Goal: Task Accomplishment & Management: Use online tool/utility

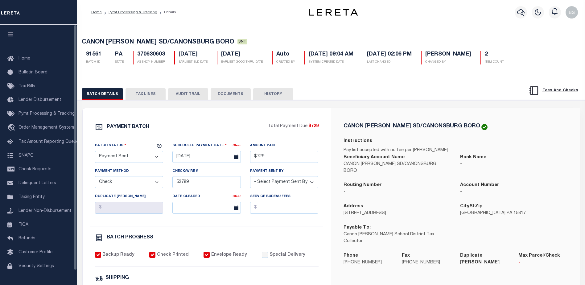
select select "SNT"
select select "CHK"
select select "Urbina, Matthew"
select select "FDX"
click at [522, 15] on icon "button" at bounding box center [520, 12] width 7 height 6
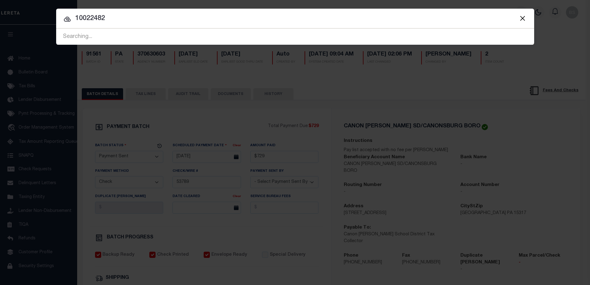
type input "10022482"
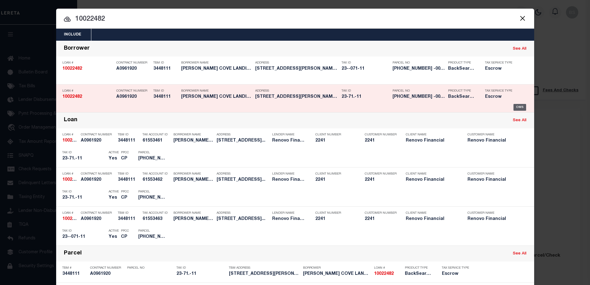
click at [518, 107] on div "OMS" at bounding box center [519, 107] width 13 height 7
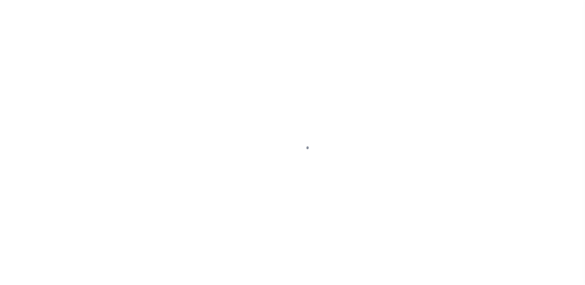
select select "400"
select select "Escrow"
type input "[STREET_ADDRESS]"
type input "Glen Cove, NY 11542"
type input "a0kUS00000Boqza"
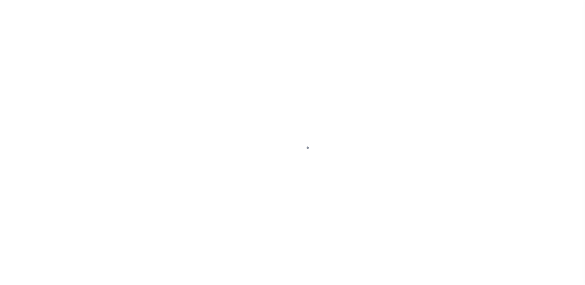
type input "NY"
select select
select select "25067"
select select "4"
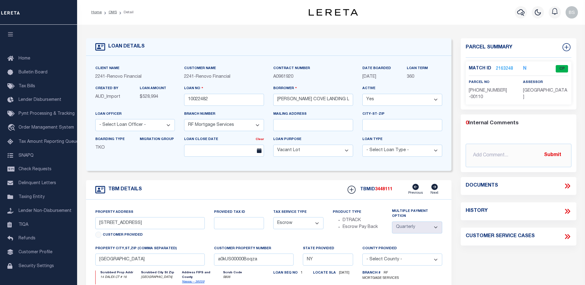
click at [506, 66] on link "2163248" at bounding box center [504, 69] width 17 height 6
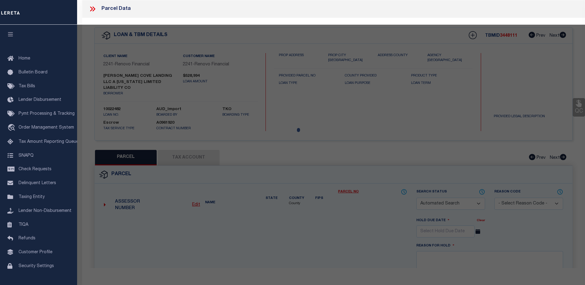
checkbox input "false"
select select "CP"
type input "PIRONI,ANGELO & SILVANA"
select select "ATL"
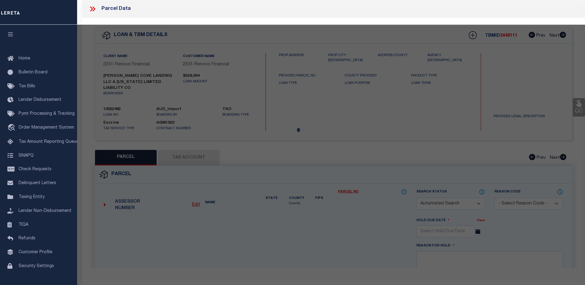
select select "ADD"
type input "14 DALEX CT , #16"
checkbox input "false"
type input "GLEN COVE, NY 11542"
type textarea "TOWN #4 SCH DIST 005"
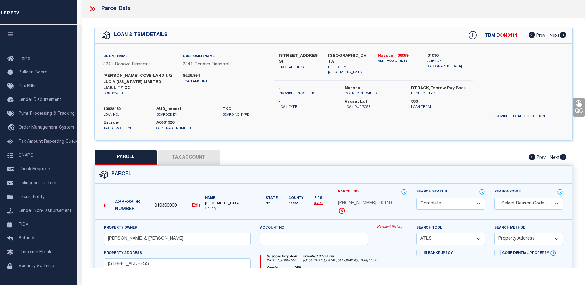
click at [394, 225] on link "Payment History" at bounding box center [392, 227] width 30 height 5
click at [386, 225] on link "Payment History" at bounding box center [392, 227] width 30 height 5
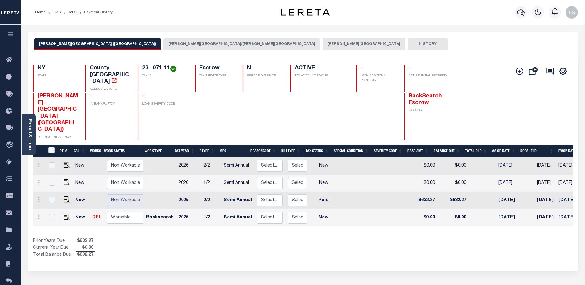
click at [163, 41] on button "GLEN COVE CSD/GLEN COVE CITY" at bounding box center [241, 44] width 157 height 12
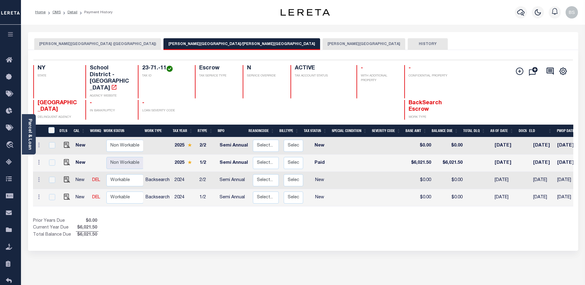
click at [323, 44] on button "[PERSON_NAME][GEOGRAPHIC_DATA]" at bounding box center [364, 44] width 83 height 12
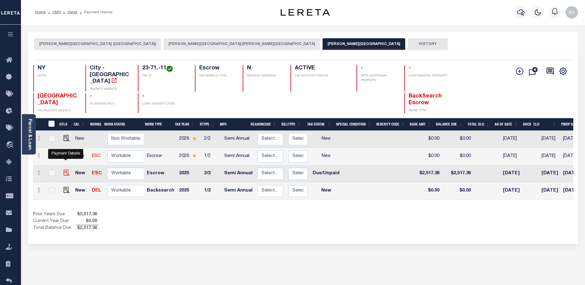
click at [64, 170] on img "" at bounding box center [67, 173] width 6 height 6
checkbox input "true"
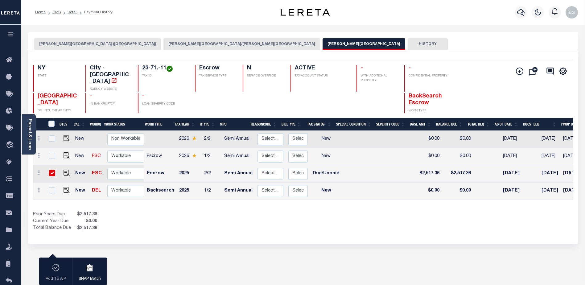
click at [50, 170] on input "checkbox" at bounding box center [52, 173] width 6 height 6
checkbox input "false"
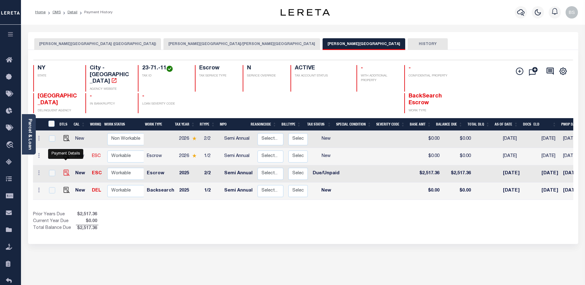
click at [64, 170] on img "" at bounding box center [67, 173] width 6 height 6
checkbox input "true"
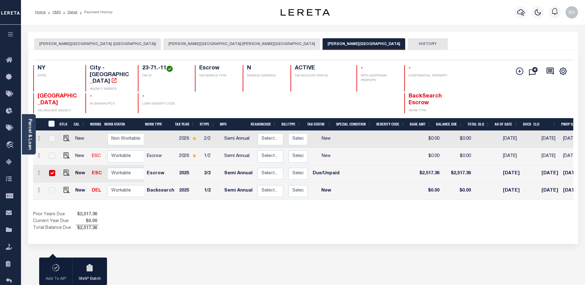
click at [53, 165] on td at bounding box center [51, 173] width 13 height 17
checkbox input "false"
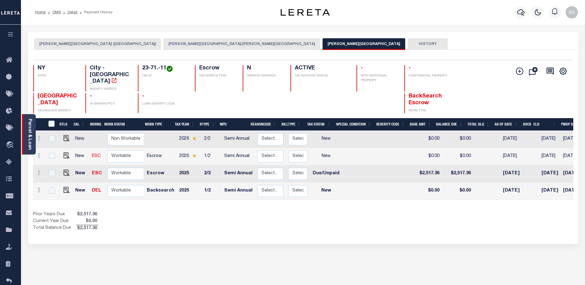
click at [30, 132] on link "Parcel & Loan" at bounding box center [29, 134] width 4 height 31
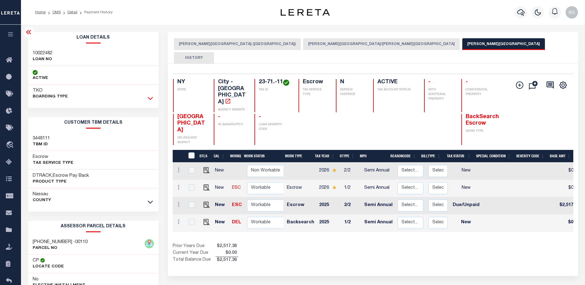
click at [150, 97] on icon at bounding box center [150, 98] width 5 height 6
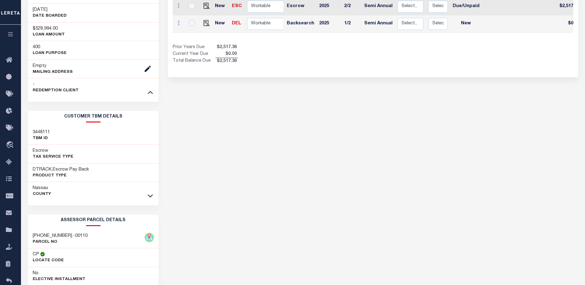
scroll to position [216, 0]
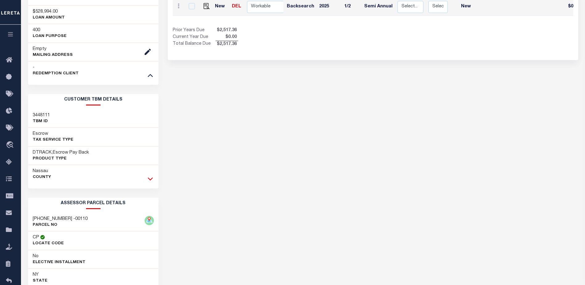
click at [150, 179] on icon at bounding box center [150, 178] width 5 height 6
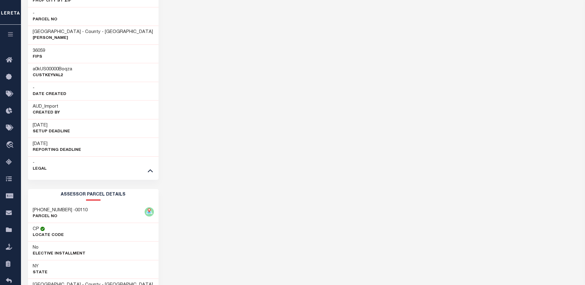
scroll to position [432, 0]
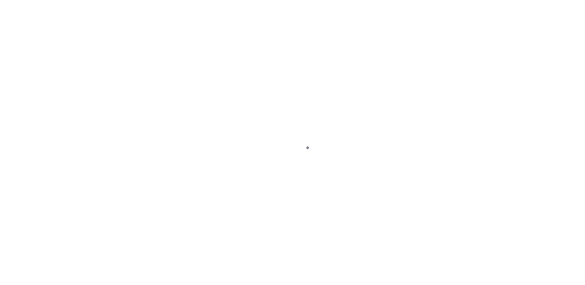
select select "DUE"
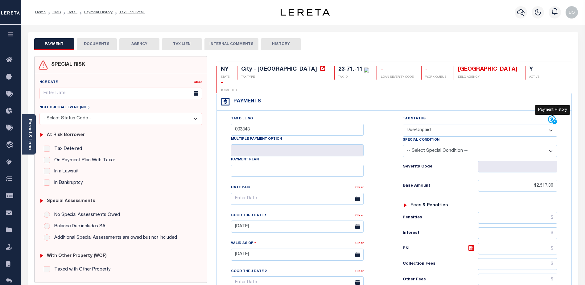
click at [552, 115] on icon at bounding box center [552, 119] width 9 height 9
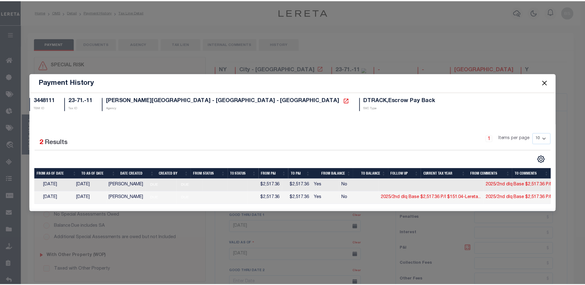
scroll to position [0, 61]
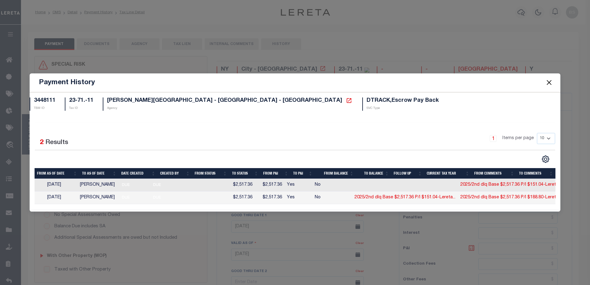
click at [548, 79] on button "Close" at bounding box center [549, 83] width 8 height 8
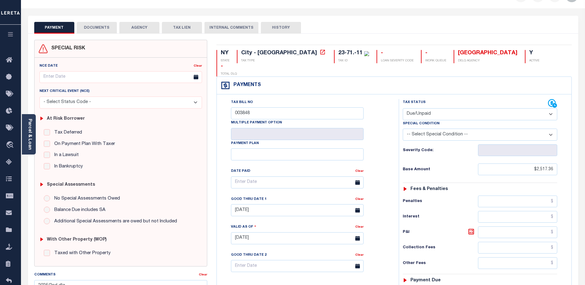
scroll to position [0, 0]
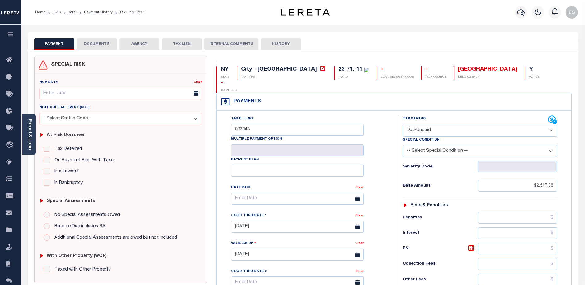
click at [32, 125] on div "Parcel & Loan" at bounding box center [29, 134] width 14 height 40
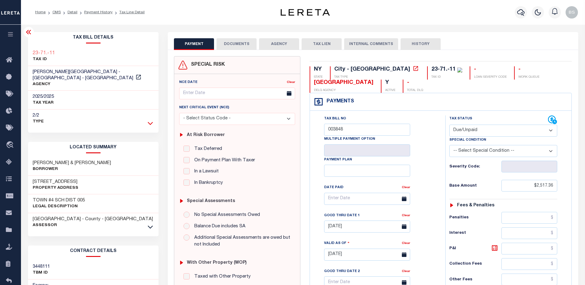
click at [152, 120] on icon at bounding box center [150, 123] width 5 height 6
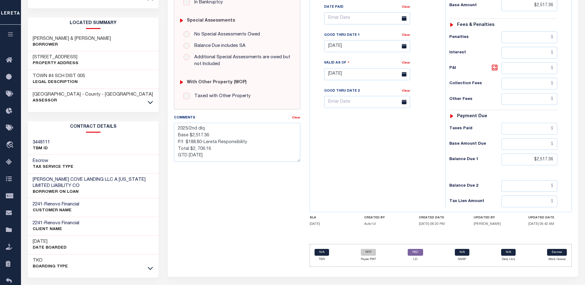
scroll to position [195, 0]
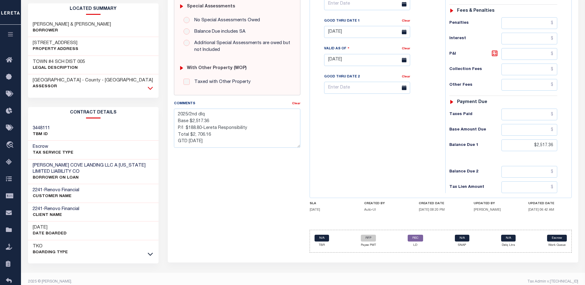
click at [151, 85] on icon at bounding box center [150, 88] width 5 height 6
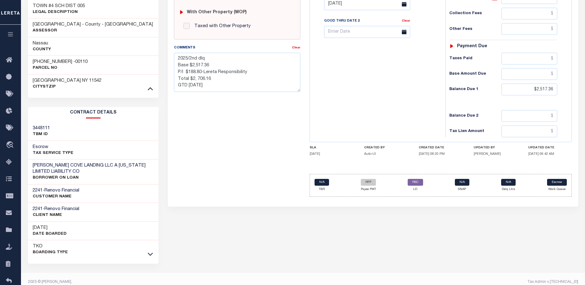
scroll to position [251, 0]
click at [148, 250] on icon at bounding box center [150, 253] width 5 height 6
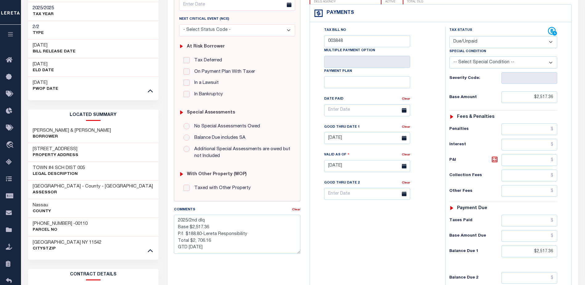
scroll to position [93, 0]
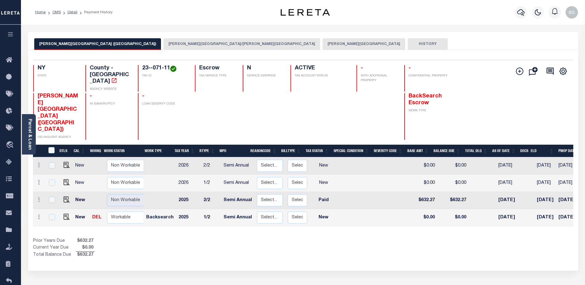
click at [165, 44] on button "[PERSON_NAME][GEOGRAPHIC_DATA]/[PERSON_NAME][GEOGRAPHIC_DATA]" at bounding box center [241, 44] width 157 height 12
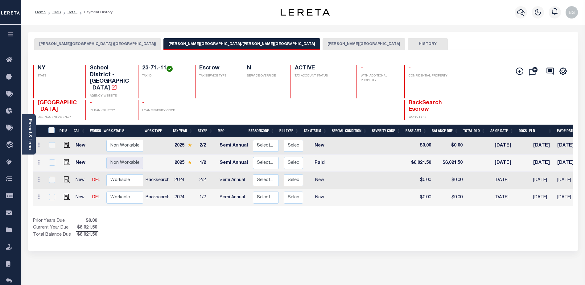
click at [323, 45] on button "[PERSON_NAME][GEOGRAPHIC_DATA]" at bounding box center [364, 44] width 83 height 12
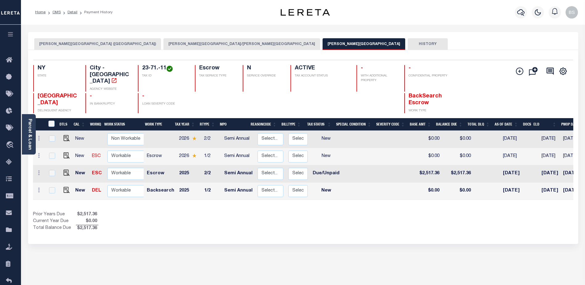
drag, startPoint x: 258, startPoint y: 41, endPoint x: 266, endPoint y: 44, distance: 8.8
click at [408, 41] on button "HISTORY" at bounding box center [428, 44] width 40 height 12
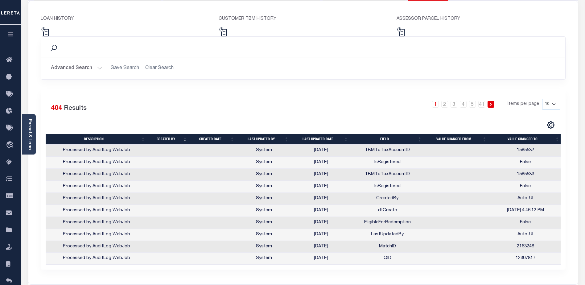
scroll to position [4, 0]
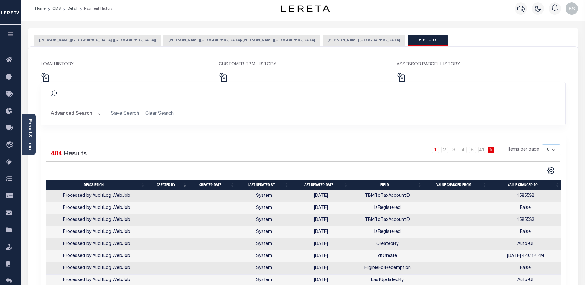
drag, startPoint x: 553, startPoint y: 149, endPoint x: 551, endPoint y: 151, distance: 3.5
click at [553, 149] on select "10 25 50 100" at bounding box center [551, 149] width 18 height 11
select select "100"
click at [542, 144] on select "10 25 50 100" at bounding box center [551, 149] width 18 height 11
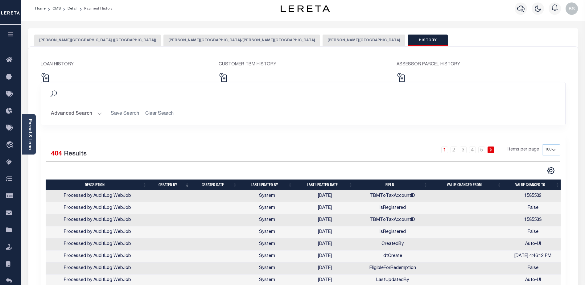
click at [555, 150] on select "10 25 50 100" at bounding box center [551, 149] width 18 height 11
click at [542, 144] on select "10 25 50 100" at bounding box center [551, 149] width 18 height 11
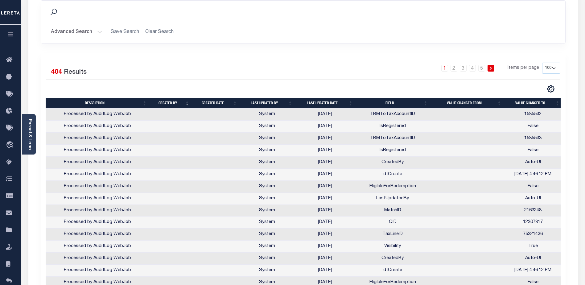
scroll to position [70, 0]
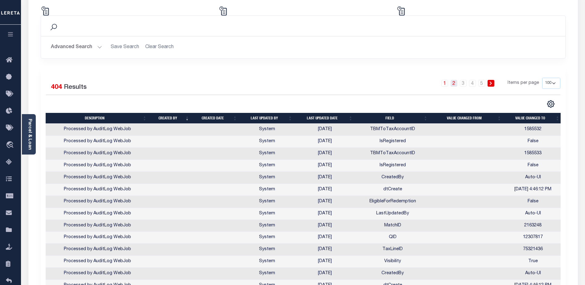
click at [453, 83] on link "2" at bounding box center [454, 83] width 7 height 7
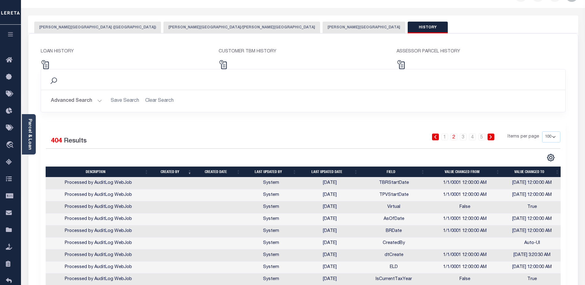
scroll to position [0, 0]
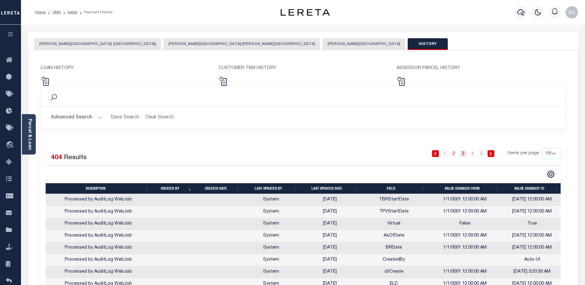
click at [463, 153] on link "3" at bounding box center [463, 153] width 7 height 7
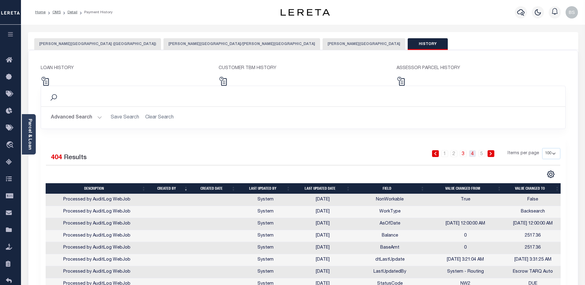
click at [474, 156] on link "4" at bounding box center [472, 153] width 7 height 7
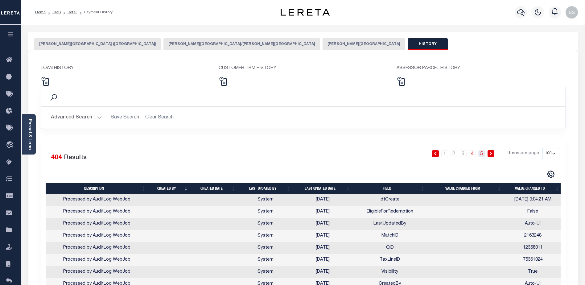
click at [482, 153] on link "5" at bounding box center [481, 153] width 7 height 7
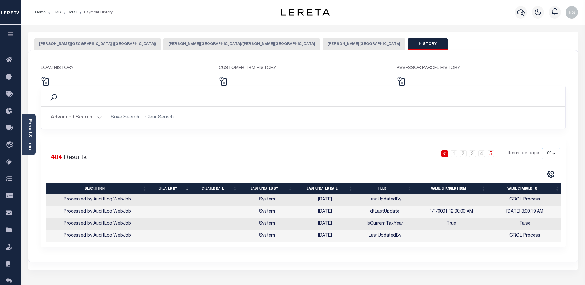
click at [323, 42] on button "GLEN COVE CITY" at bounding box center [364, 44] width 83 height 12
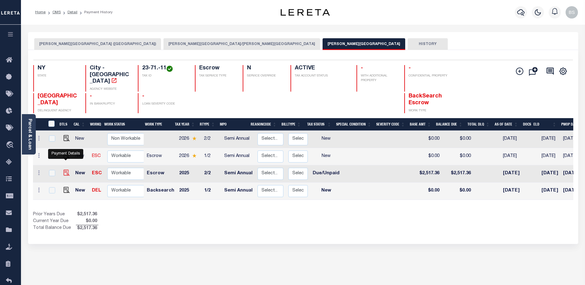
click at [66, 170] on img "" at bounding box center [67, 173] width 6 height 6
checkbox input "true"
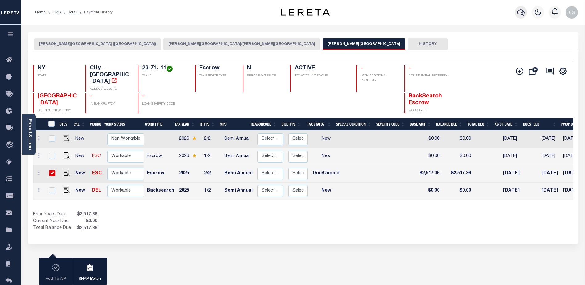
click at [522, 10] on icon "button" at bounding box center [520, 12] width 7 height 7
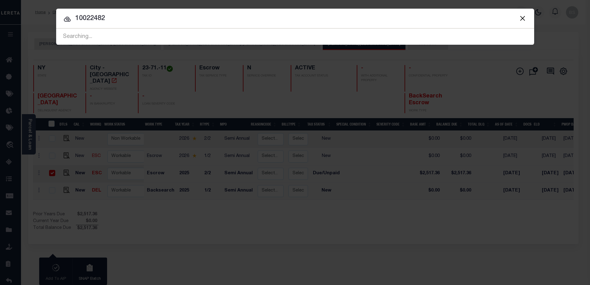
type input "10022482"
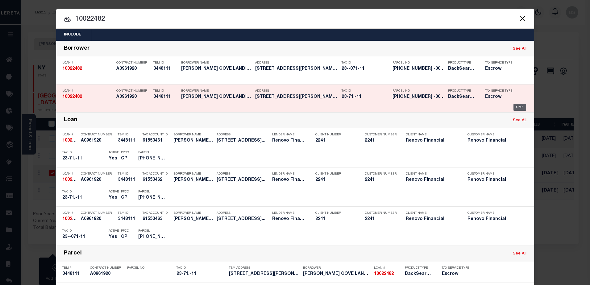
click at [521, 105] on div "OMS" at bounding box center [519, 107] width 13 height 7
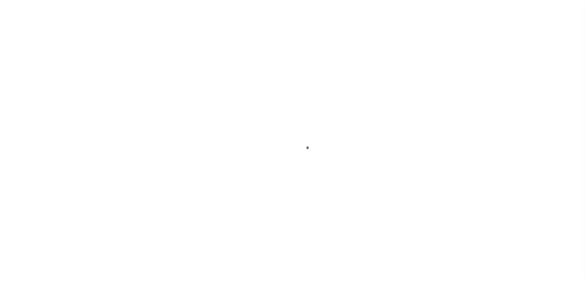
select select "DUE"
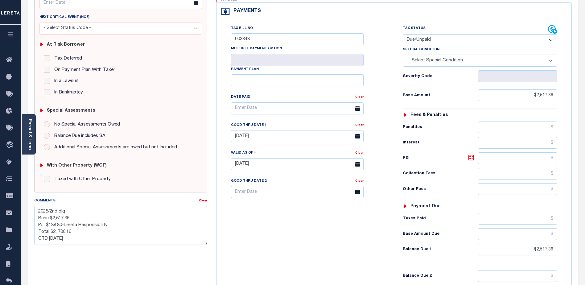
scroll to position [93, 0]
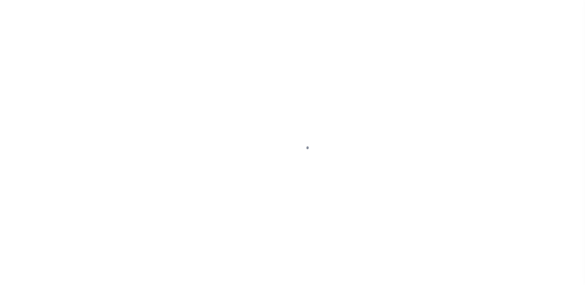
select select "400"
select select "Escrow"
type input "[STREET_ADDRESS]"
type input "[GEOGRAPHIC_DATA]"
type input "a0kUS00000Boqza"
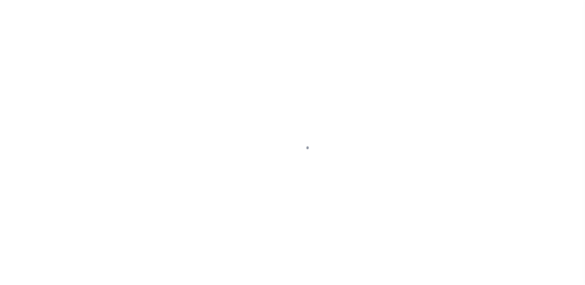
type input "NY"
select select
select select "25067"
select select "4"
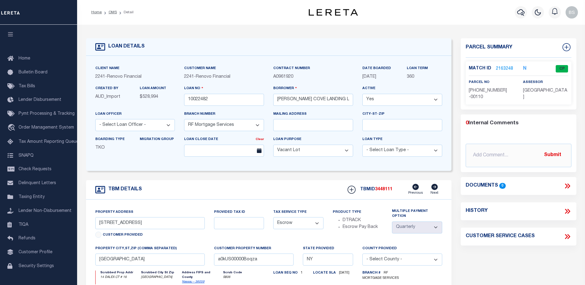
click at [500, 66] on link "2163248" at bounding box center [504, 69] width 17 height 6
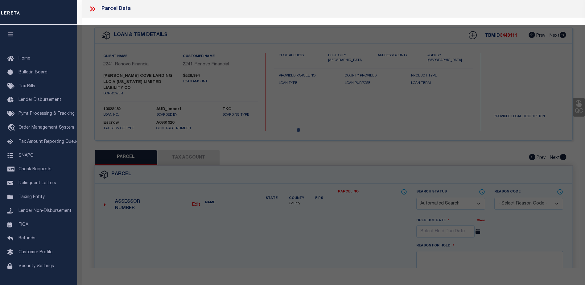
checkbox input "false"
select select "CP"
type input "[PERSON_NAME] & [PERSON_NAME]"
select select "ATL"
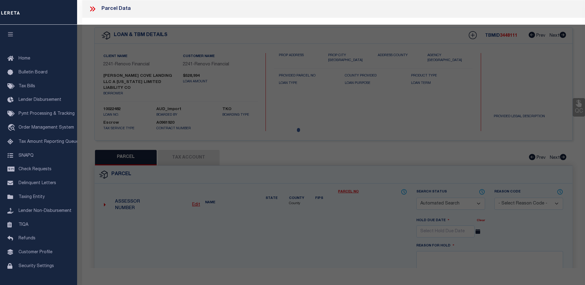
select select "ADD"
type input "[STREET_ADDRESS]"
checkbox input "false"
type input "GLEN COVE, NY 11542"
type textarea "TOWN #4 SCH DIST 005"
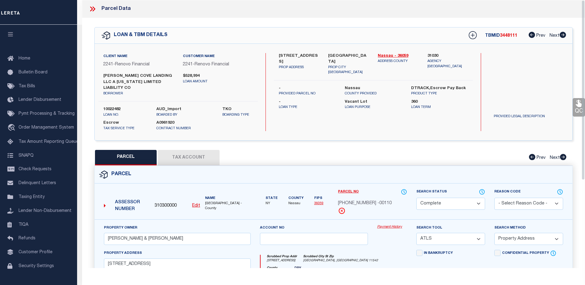
click at [387, 225] on link "Payment History" at bounding box center [392, 227] width 30 height 5
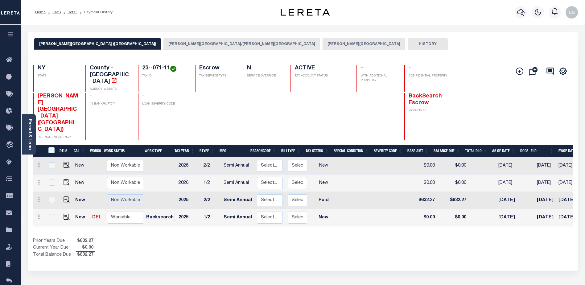
click at [323, 45] on button "GLEN COVE CITY" at bounding box center [364, 44] width 83 height 12
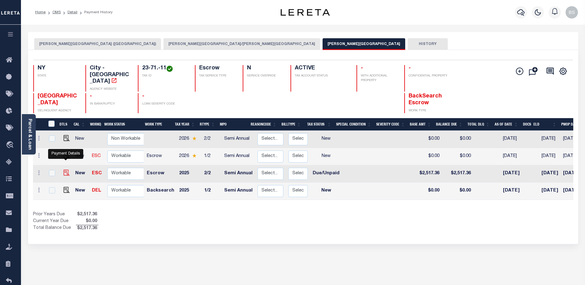
click at [64, 170] on img "" at bounding box center [67, 173] width 6 height 6
checkbox input "true"
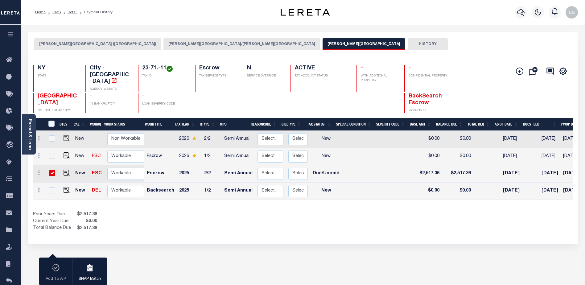
click at [163, 44] on button "GLEN COVE CSD/GLEN COVE CITY" at bounding box center [241, 44] width 157 height 12
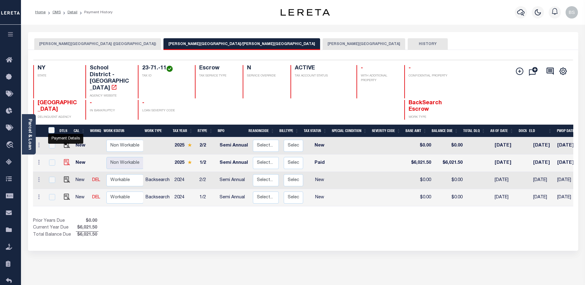
click at [65, 159] on img "" at bounding box center [67, 162] width 6 height 6
checkbox input "true"
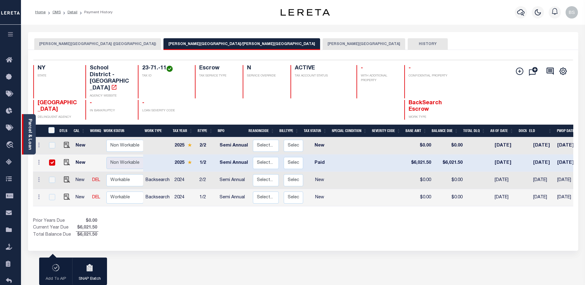
click at [31, 126] on link "Parcel & Loan" at bounding box center [29, 134] width 4 height 31
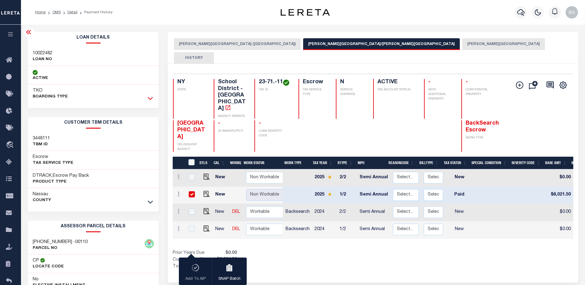
click at [151, 97] on icon at bounding box center [150, 98] width 5 height 6
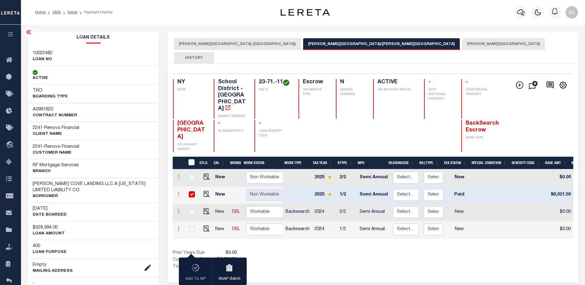
click at [198, 46] on button "GLEN COVE CITY (NASSAU COUNTY)" at bounding box center [237, 44] width 127 height 12
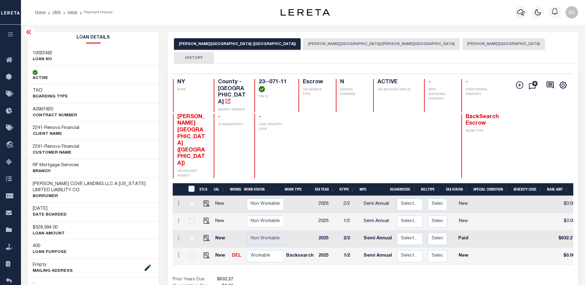
click at [27, 31] on icon at bounding box center [28, 31] width 7 height 7
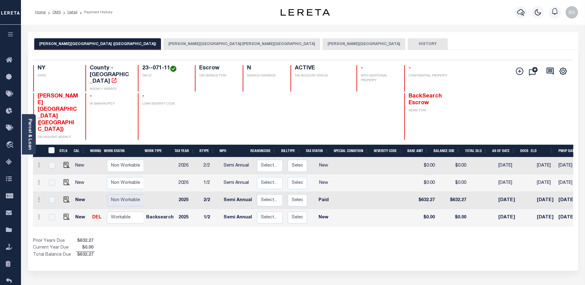
click at [323, 43] on button "GLEN COVE CITY" at bounding box center [364, 44] width 83 height 12
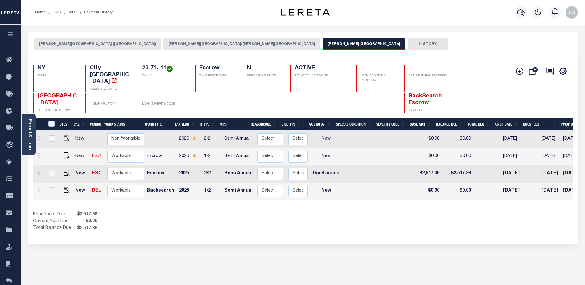
scroll to position [0, 97]
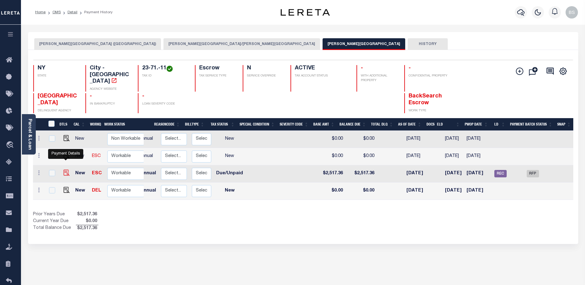
click at [64, 170] on img "" at bounding box center [67, 173] width 6 height 6
checkbox input "true"
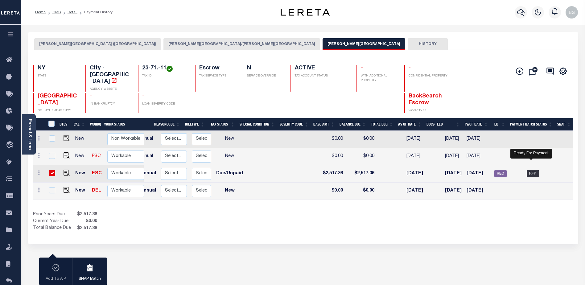
click at [531, 170] on span "RFP" at bounding box center [533, 173] width 12 height 7
checkbox input "false"
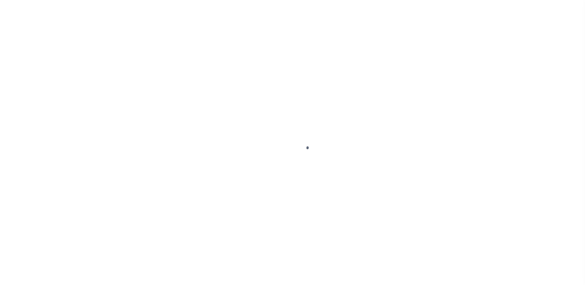
select select "DUE"
select select "PYD"
select select "DUE"
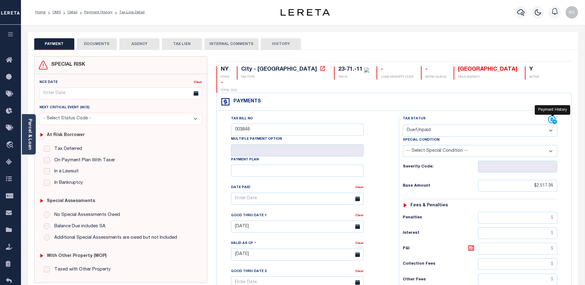
click at [553, 115] on icon at bounding box center [552, 119] width 9 height 9
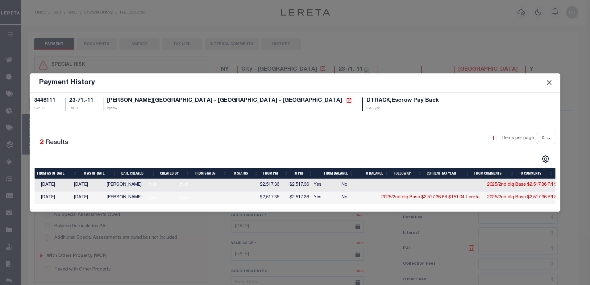
scroll to position [0, 61]
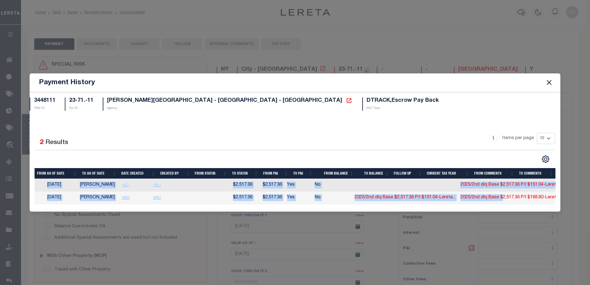
drag, startPoint x: 490, startPoint y: 203, endPoint x: 262, endPoint y: 200, distance: 228.6
click at [262, 200] on tr "09/16/2025 10/06/2025 10/06/2025 Little, Audria DUE DUE $2,517.36 $2,517.36 Yes…" at bounding box center [269, 198] width 590 height 13
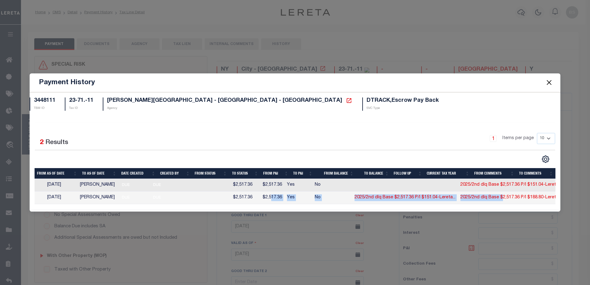
click at [187, 137] on div "1 Items per page 10 25 50 100" at bounding box center [361, 141] width 388 height 16
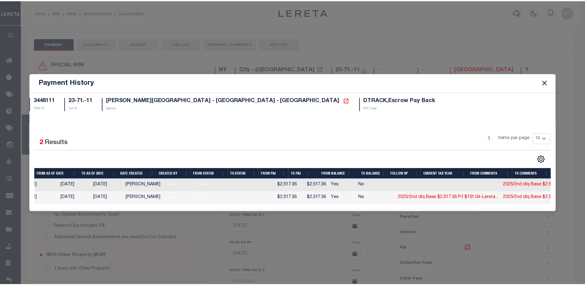
scroll to position [0, 0]
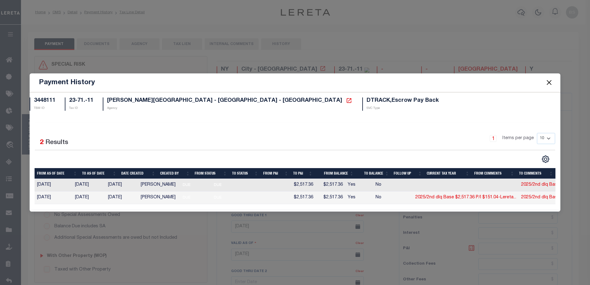
click at [550, 80] on button "Close" at bounding box center [549, 83] width 8 height 8
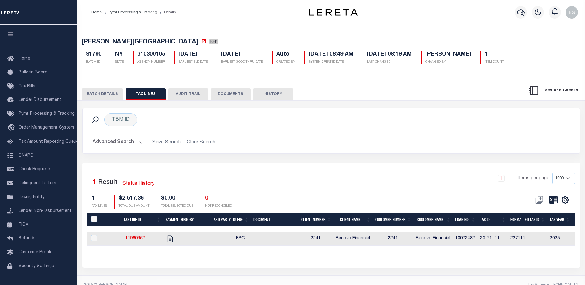
click at [101, 95] on button "BATCH DETAILS" at bounding box center [102, 94] width 41 height 12
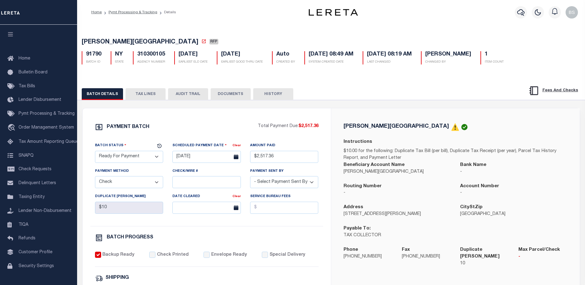
click at [142, 95] on button "TAX LINES" at bounding box center [146, 94] width 40 height 12
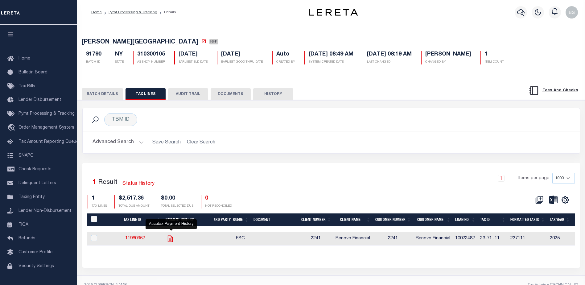
click at [172, 240] on icon "" at bounding box center [170, 238] width 5 height 6
checkbox input "true"
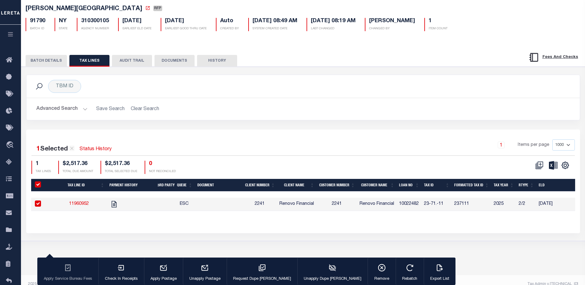
scroll to position [42, 0]
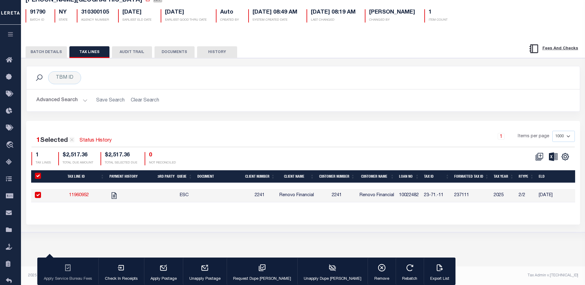
click at [35, 194] on input "checkbox" at bounding box center [38, 195] width 6 height 6
checkbox input "false"
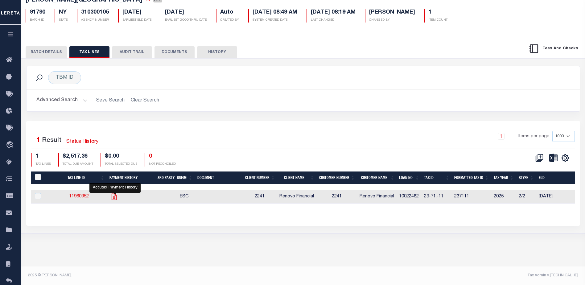
click at [116, 198] on icon "" at bounding box center [114, 196] width 5 height 6
checkbox input "true"
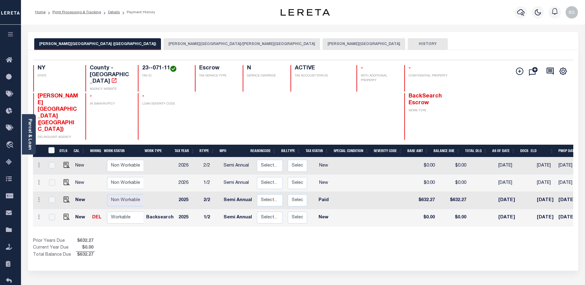
click at [323, 42] on button "[PERSON_NAME][GEOGRAPHIC_DATA]" at bounding box center [364, 44] width 83 height 12
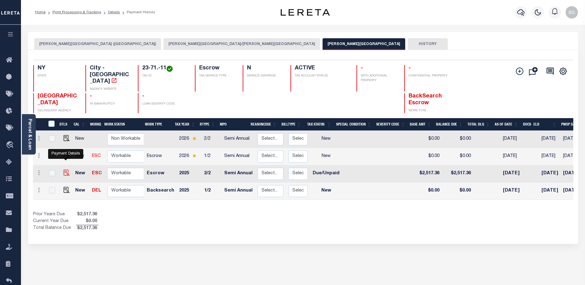
click at [66, 170] on img "" at bounding box center [67, 173] width 6 height 6
checkbox input "true"
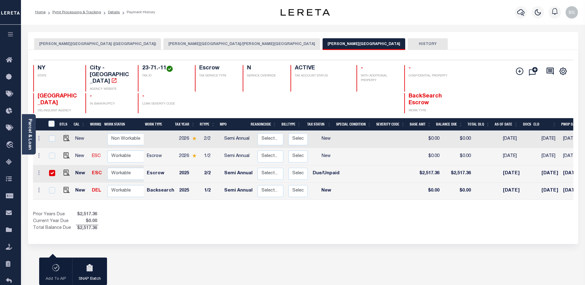
click at [51, 170] on input "checkbox" at bounding box center [52, 173] width 6 height 6
checkbox input "false"
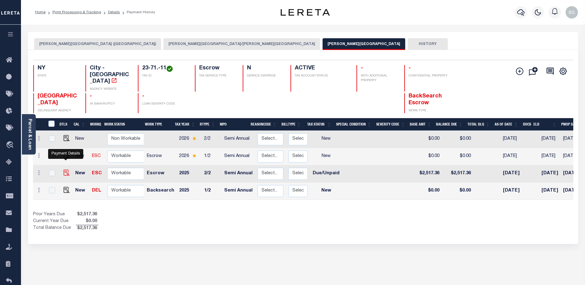
click at [65, 170] on img "" at bounding box center [67, 173] width 6 height 6
checkbox input "true"
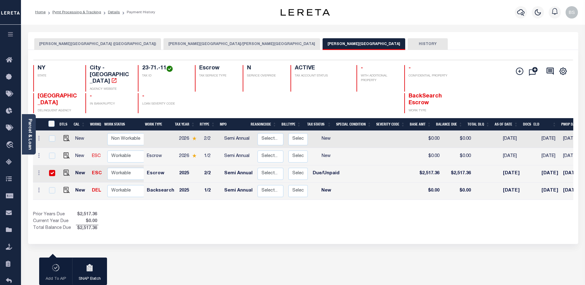
click at [23, 126] on div "Parcel & Loan" at bounding box center [29, 134] width 14 height 40
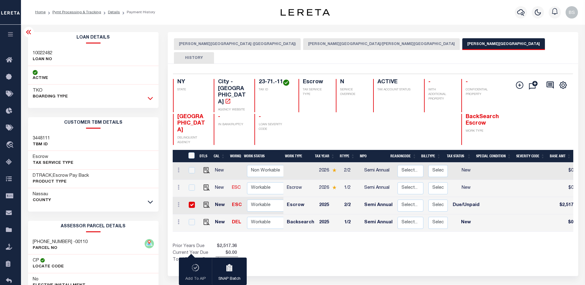
click at [150, 97] on icon at bounding box center [150, 98] width 5 height 6
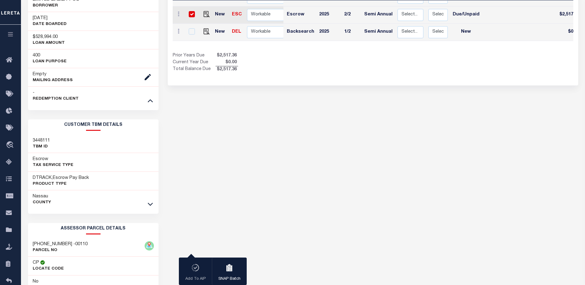
scroll to position [216, 0]
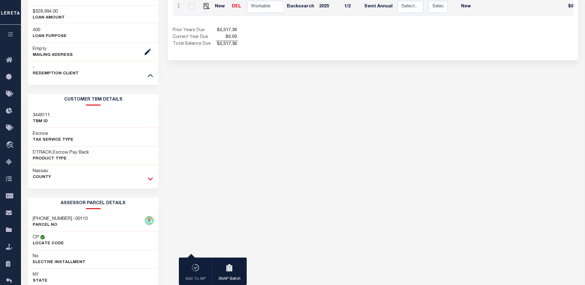
click at [150, 176] on icon at bounding box center [150, 178] width 5 height 6
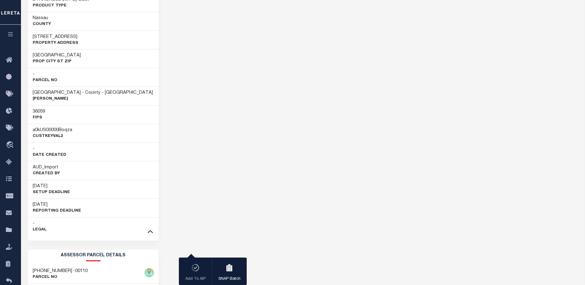
scroll to position [370, 0]
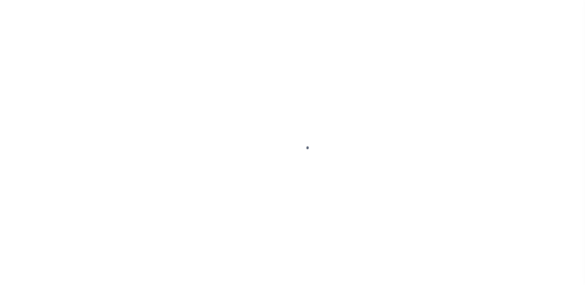
select select "DUE"
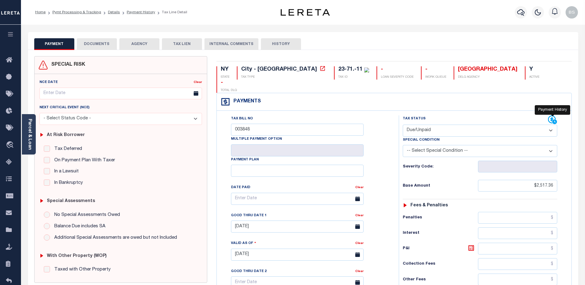
click at [551, 116] on icon at bounding box center [552, 120] width 8 height 8
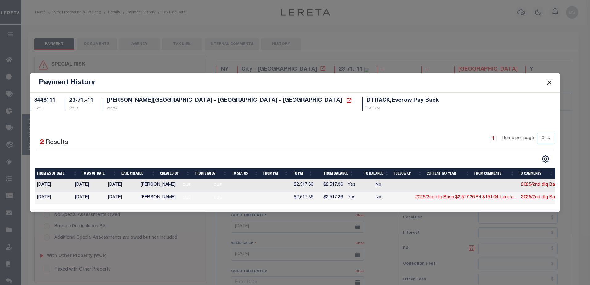
click at [547, 80] on button "Close" at bounding box center [549, 83] width 8 height 8
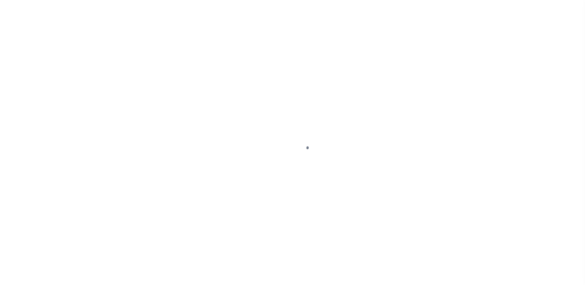
select select "DUE"
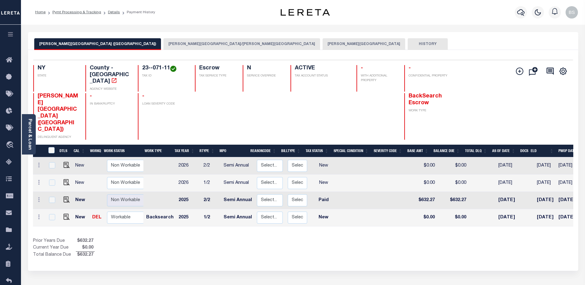
click at [323, 47] on button "[PERSON_NAME][GEOGRAPHIC_DATA]" at bounding box center [364, 44] width 83 height 12
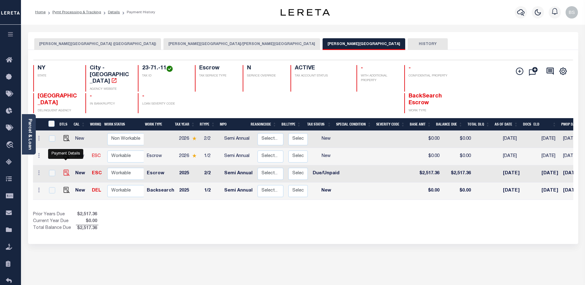
click at [65, 170] on img "" at bounding box center [67, 173] width 6 height 6
checkbox input "true"
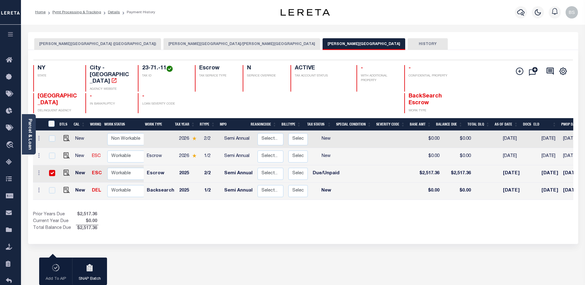
click at [28, 132] on link "Parcel & Loan" at bounding box center [29, 134] width 4 height 31
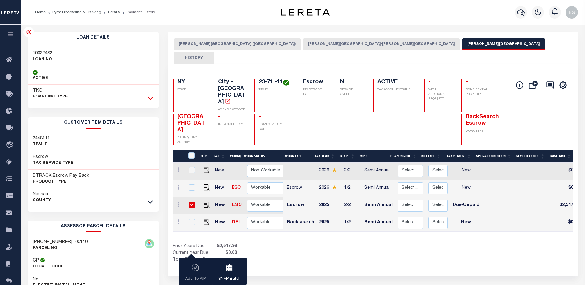
click at [151, 97] on icon at bounding box center [150, 98] width 5 height 6
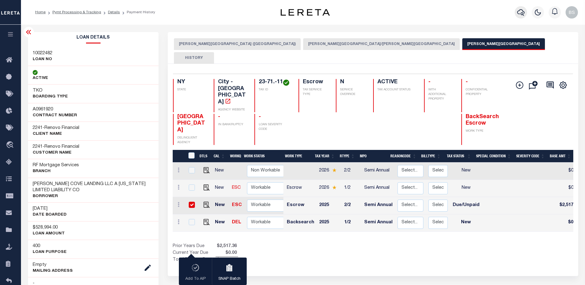
click at [519, 12] on icon "button" at bounding box center [520, 12] width 7 height 7
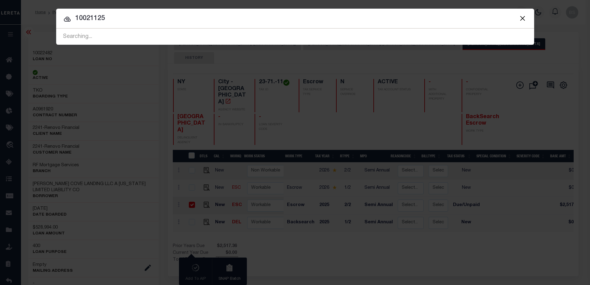
type input "10021125"
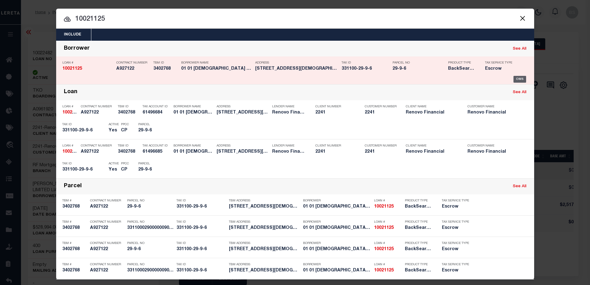
click at [522, 76] on div "OMS" at bounding box center [519, 79] width 13 height 7
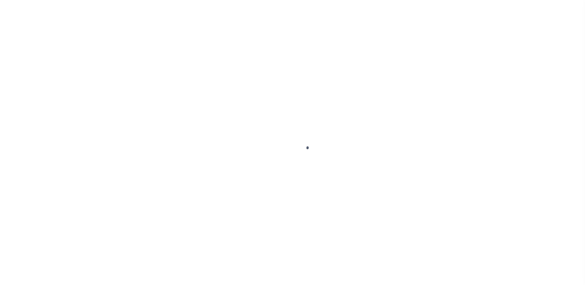
select select "DUE"
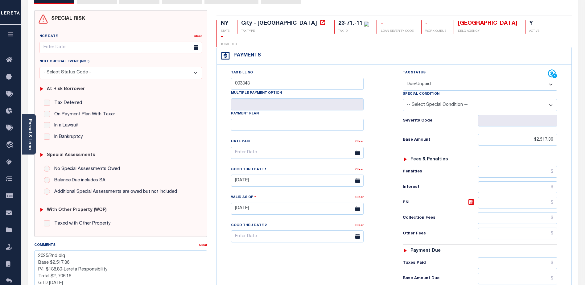
scroll to position [46, 0]
click at [551, 59] on body "Home Pymt Processing & Tracking Details Payment History Tax Line Detail" at bounding box center [292, 187] width 585 height 466
click at [553, 70] on icon at bounding box center [552, 74] width 9 height 9
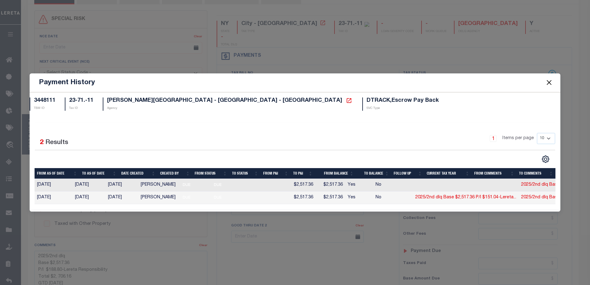
click at [551, 81] on button "Close" at bounding box center [549, 83] width 8 height 8
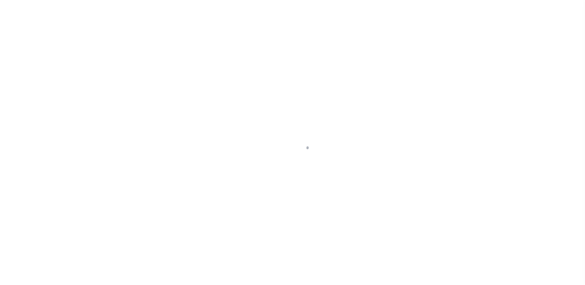
select select "10"
select select "Escrow"
type input "15 [DEMOGRAPHIC_DATA] ST"
type input "33110002900000090060000000"
type input "[GEOGRAPHIC_DATA]"
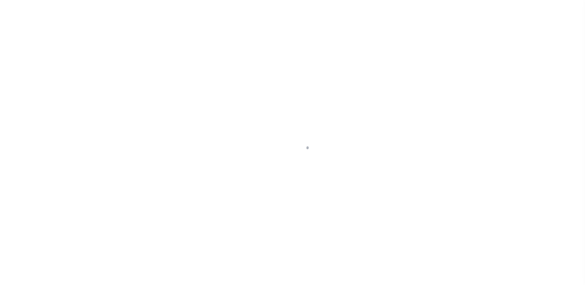
type input "a0kUS000007eTyX"
type input "NY"
select select
type textarea "Liability Limited to Customer Provided Parcel"
select select "25067"
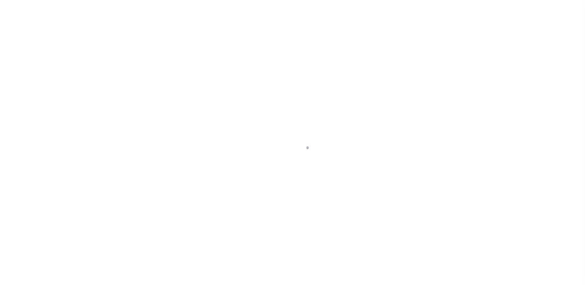
select select
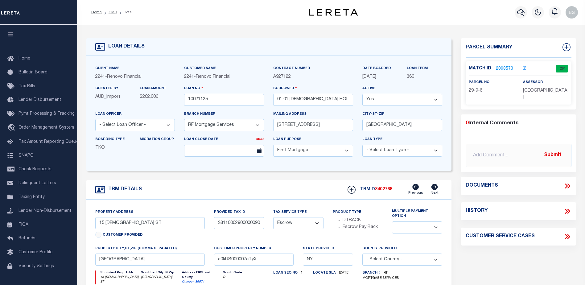
click at [509, 67] on link "2098570" at bounding box center [504, 69] width 17 height 6
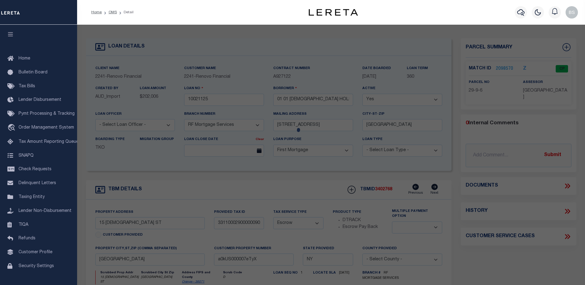
checkbox input "false"
select select "CP"
type input "01 Lutheran Holdings LLC"
select select "AGW"
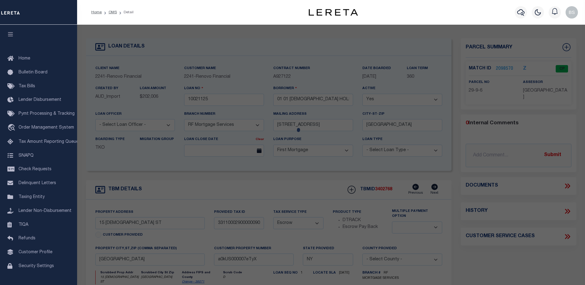
select select "ADD"
type input "15 Lutheran St"
type input "[GEOGRAPHIC_DATA]"
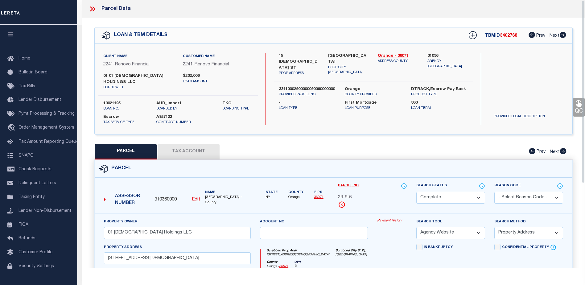
click at [397, 218] on link "Payment History" at bounding box center [392, 220] width 30 height 5
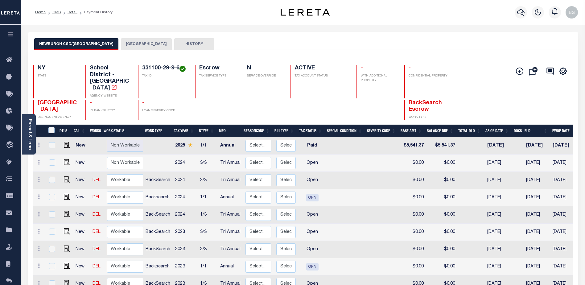
click at [138, 43] on button "[GEOGRAPHIC_DATA]" at bounding box center [146, 44] width 51 height 12
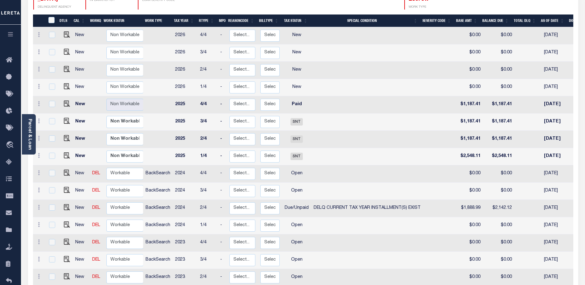
scroll to position [123, 0]
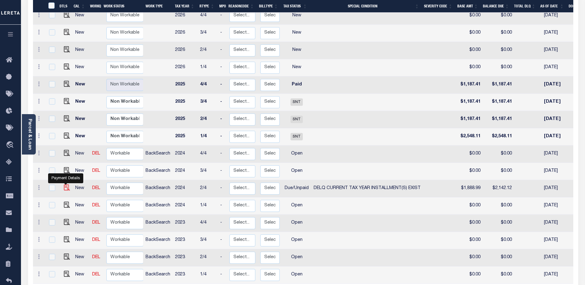
click at [64, 184] on img "" at bounding box center [67, 187] width 6 height 6
checkbox input "true"
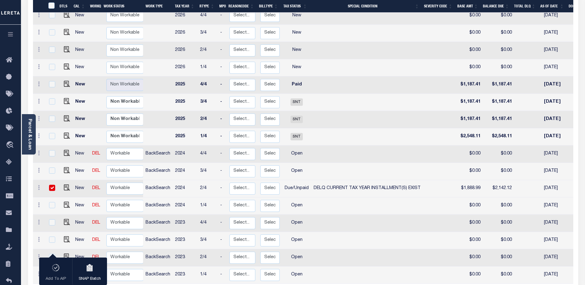
click at [49, 185] on input "checkbox" at bounding box center [52, 188] width 6 height 6
checkbox input "false"
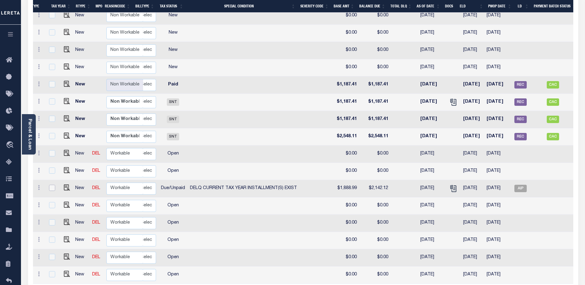
scroll to position [0, 147]
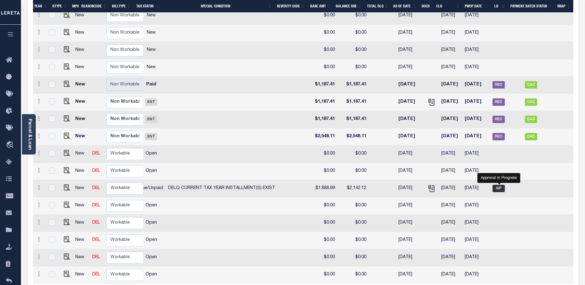
click at [498, 185] on span "AIP" at bounding box center [499, 188] width 12 height 7
checkbox input "true"
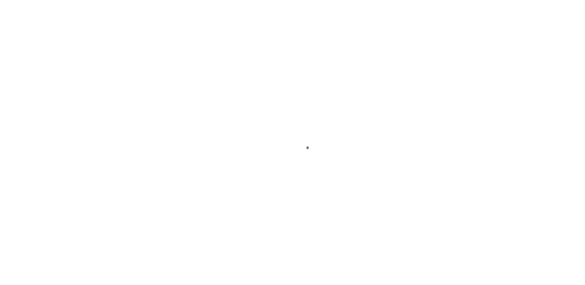
select select "DUE"
select select "17"
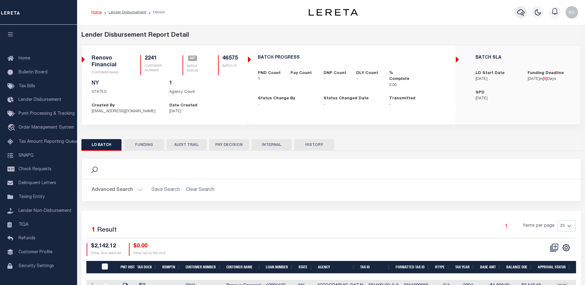
click at [522, 14] on icon "button" at bounding box center [520, 12] width 7 height 6
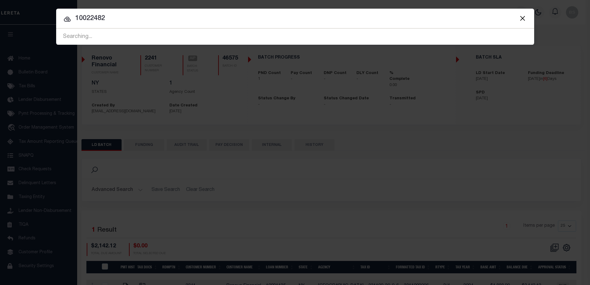
type input "10022482"
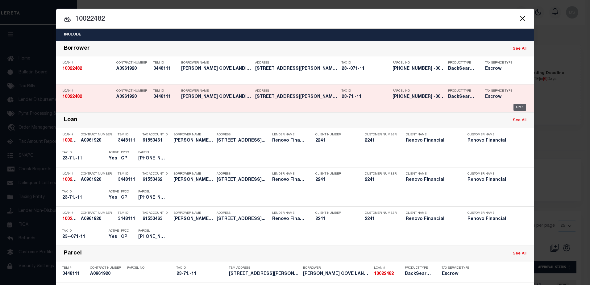
click at [518, 107] on div "OMS" at bounding box center [519, 107] width 13 height 7
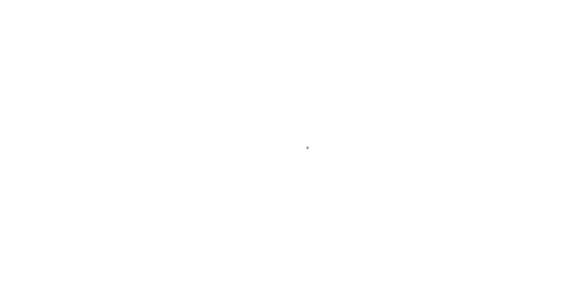
select select "400"
select select "Escrow"
type input "[STREET_ADDRESS]"
type input "[GEOGRAPHIC_DATA]"
type input "a0kUS00000Boqza"
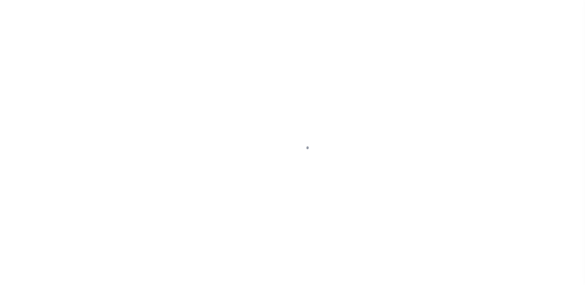
type input "NY"
select select
select select "25067"
select select "4"
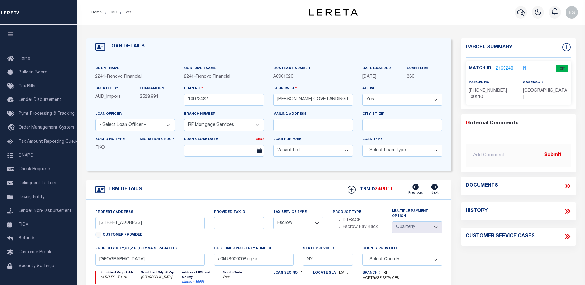
click at [500, 69] on link "2163248" at bounding box center [504, 69] width 17 height 6
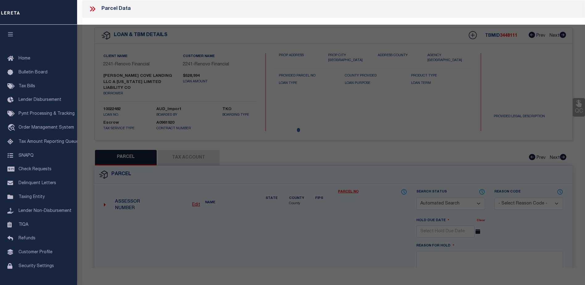
checkbox input "false"
select select "CP"
type input "PIRONI,ANGELO & SILVANA"
select select "ATL"
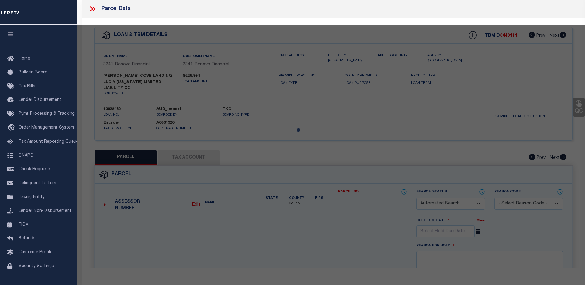
select select "ADD"
type input "14 DALEX CT , #16"
checkbox input "false"
type input "GLEN COVE, NY 11542"
type textarea "TOWN #4 SCH DIST 005"
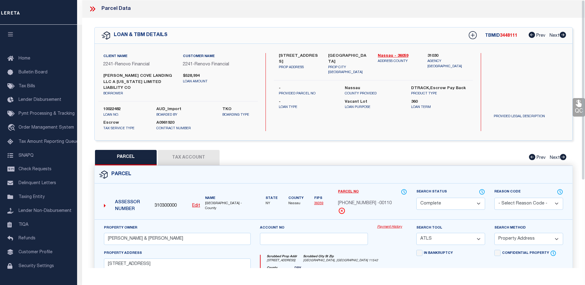
click at [393, 225] on link "Payment History" at bounding box center [392, 227] width 30 height 5
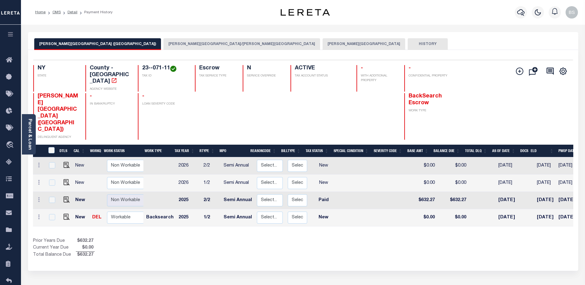
click at [323, 44] on button "[PERSON_NAME][GEOGRAPHIC_DATA]" at bounding box center [364, 44] width 83 height 12
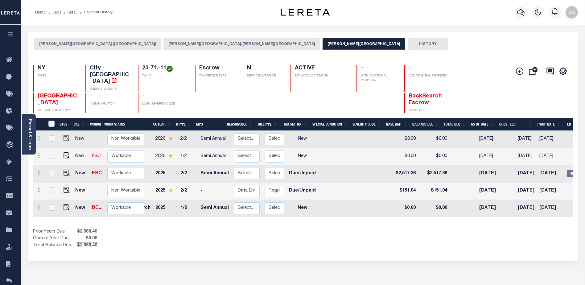
scroll to position [0, 23]
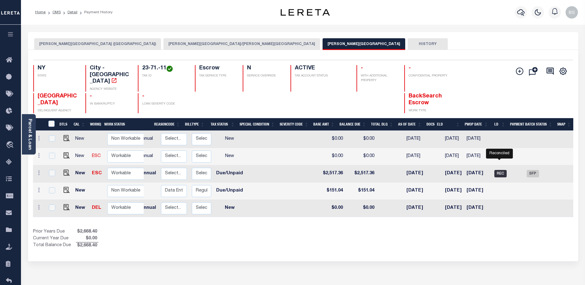
click at [500, 170] on span "REC" at bounding box center [500, 173] width 12 height 7
checkbox input "true"
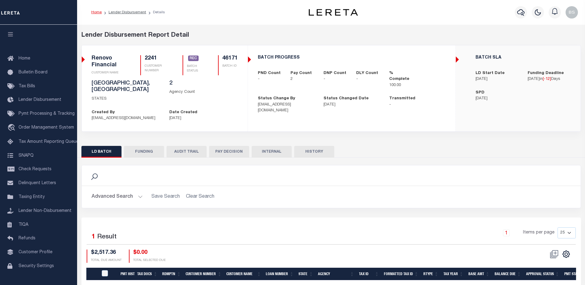
click at [148, 146] on button "FUNDING" at bounding box center [144, 152] width 40 height 12
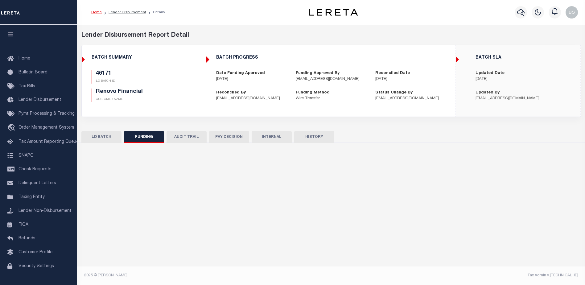
type input "$2,813.9"
type input "$0"
type input "[DATE]"
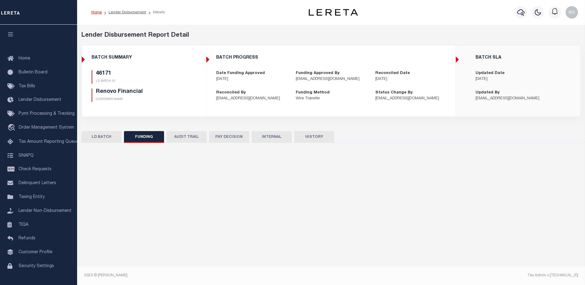
type input "20250923MMQFMP2700297109231642FT03"
type input "[DATE]"
select select "100"
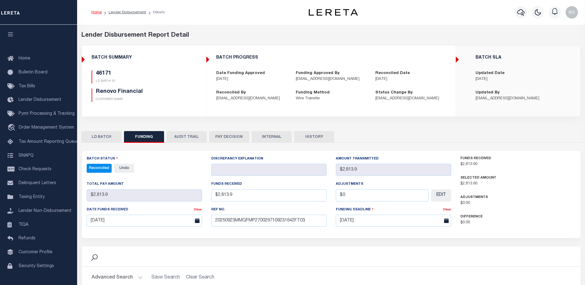
select select "100"
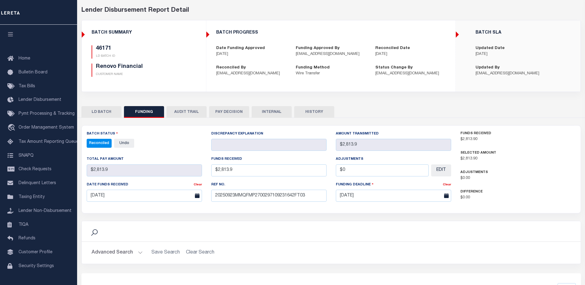
scroll to position [31, 0]
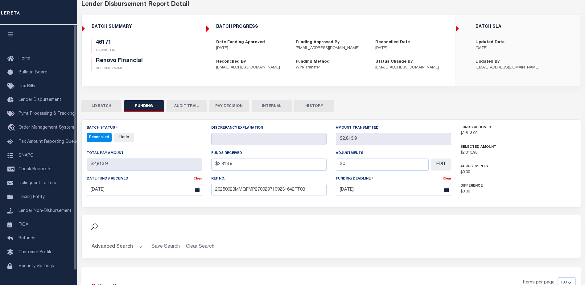
click at [110, 110] on button "LD BATCH" at bounding box center [101, 106] width 40 height 12
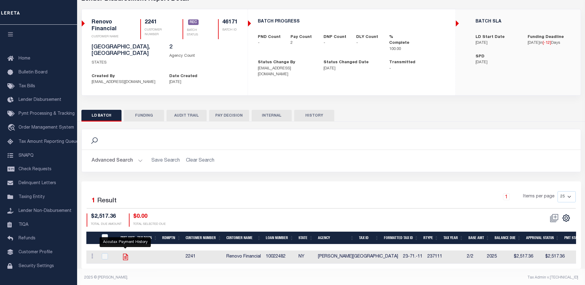
click at [124, 254] on icon "" at bounding box center [125, 257] width 5 height 6
checkbox input "true"
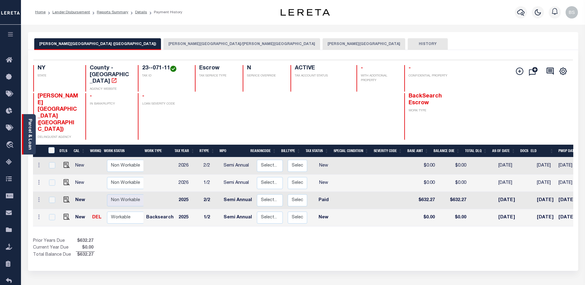
click at [32, 130] on div "Parcel & Loan" at bounding box center [29, 134] width 14 height 40
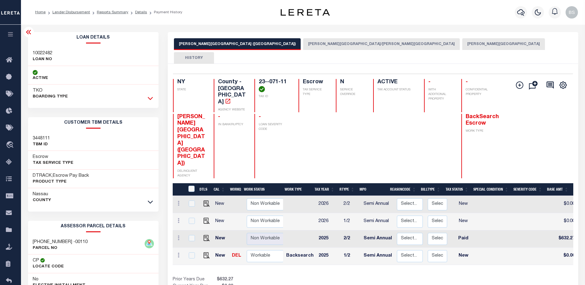
click at [153, 100] on link at bounding box center [150, 98] width 7 height 4
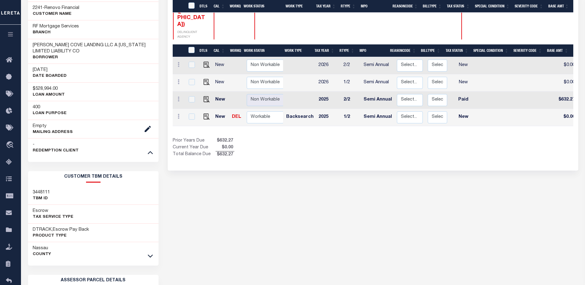
scroll to position [154, 0]
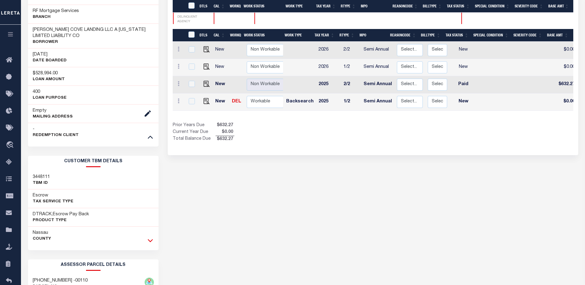
click at [152, 242] on icon at bounding box center [150, 240] width 5 height 6
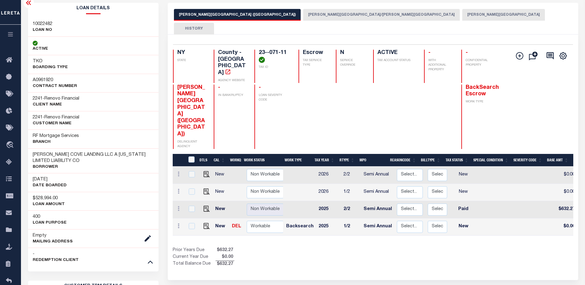
scroll to position [31, 0]
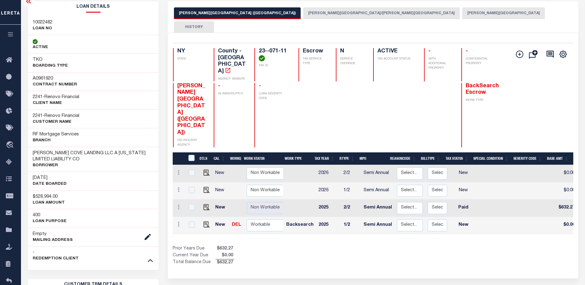
click at [27, 0] on icon at bounding box center [28, 1] width 7 height 7
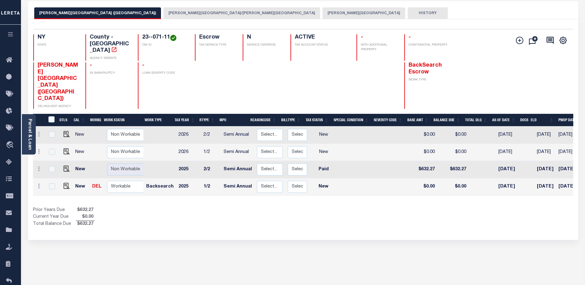
click at [323, 13] on button "GLEN COVE CITY" at bounding box center [364, 13] width 83 height 12
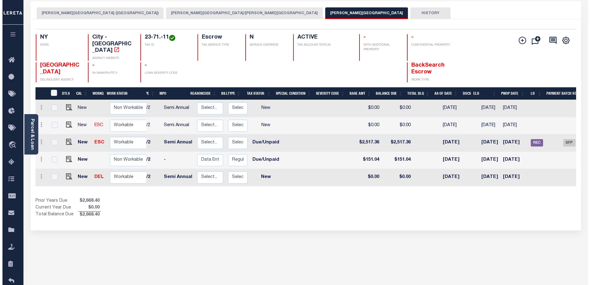
scroll to position [0, 0]
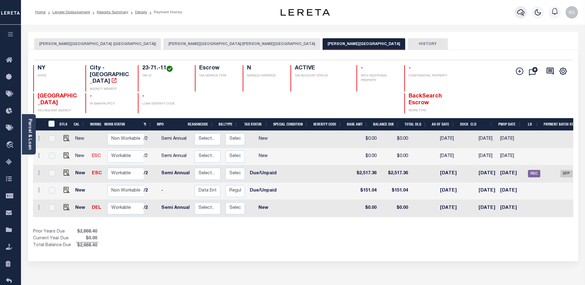
click at [521, 9] on button "button" at bounding box center [521, 12] width 12 height 12
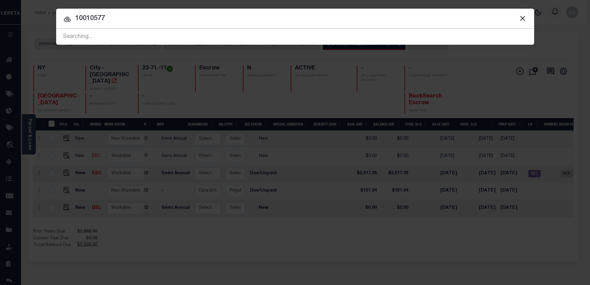
type input "10010577"
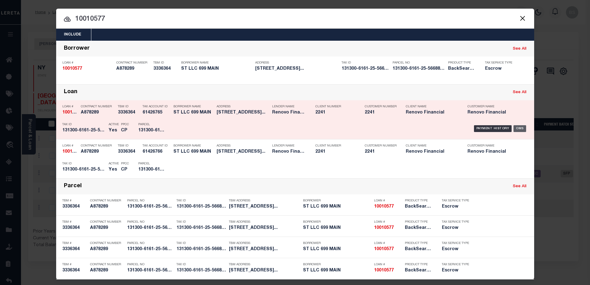
click at [519, 126] on div "OMS" at bounding box center [519, 128] width 13 height 7
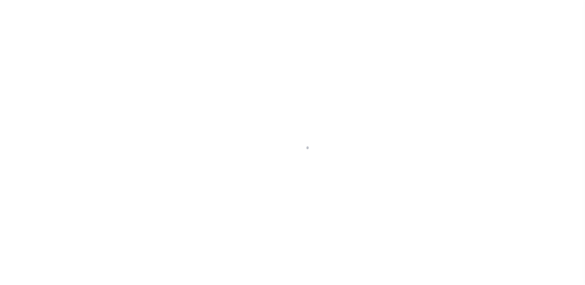
select select "25067"
select select "10"
select select "Escrow"
type input "[STREET_ADDRESS]"
type input "131300-6161-25-566885-0000"
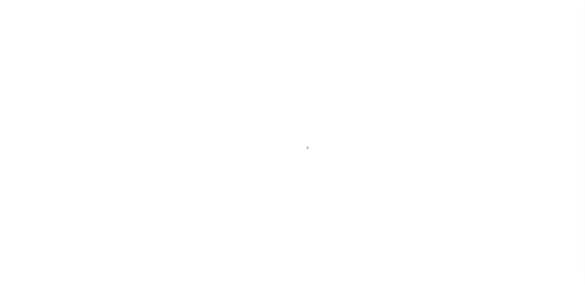
type input "POUGHKEEPSIE NY 126013739"
type input "a0kUS0000018DVm"
type input "NY"
select select
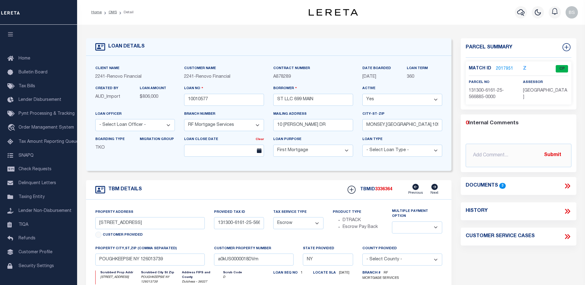
click at [498, 68] on link "2017951" at bounding box center [504, 69] width 17 height 6
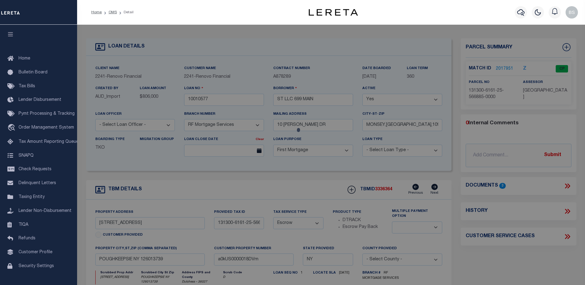
checkbox input "false"
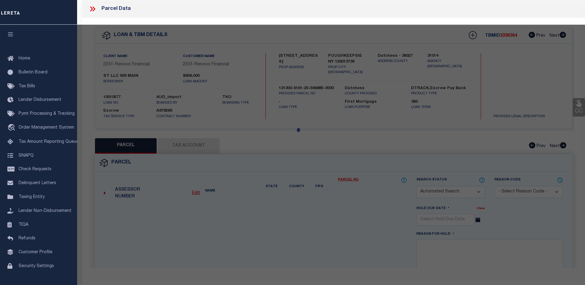
select select "CP"
type input "699 MAIN ST LLC"
select select "AGW"
select select
type input "699 MAIN ST"
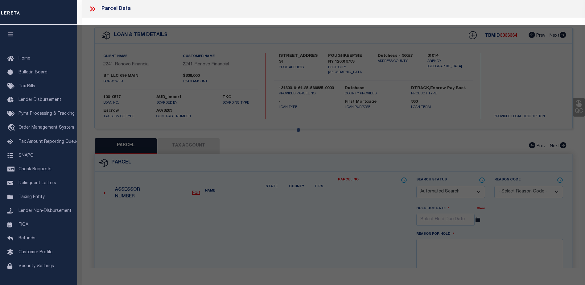
checkbox input "false"
type input "POUGHKEEPSIE NY 12601"
type textarea "0.19 acres"
type textarea "Completed based on given suggested parcel."
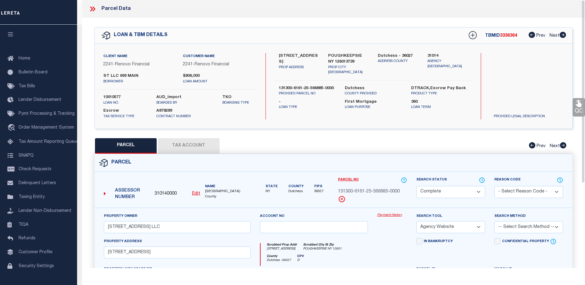
click at [392, 218] on div "Payment History" at bounding box center [392, 225] width 39 height 25
click at [386, 213] on link "Payment History" at bounding box center [392, 215] width 30 height 5
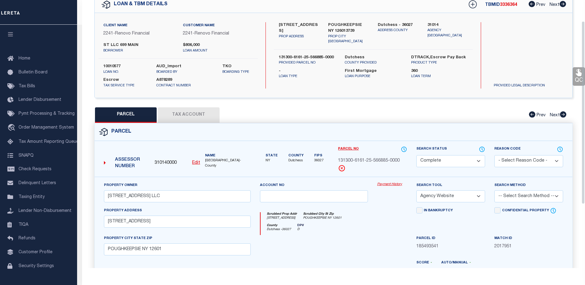
click at [385, 182] on link "Payment History" at bounding box center [392, 184] width 30 height 5
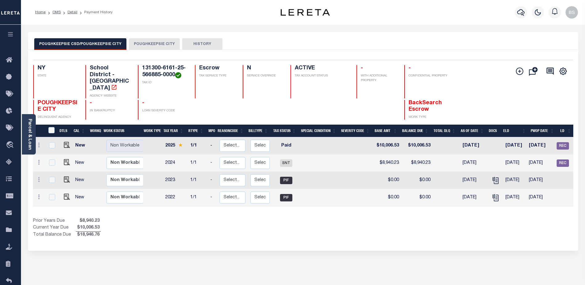
click at [155, 42] on button "POUGHKEEPSIE CITY" at bounding box center [154, 44] width 51 height 12
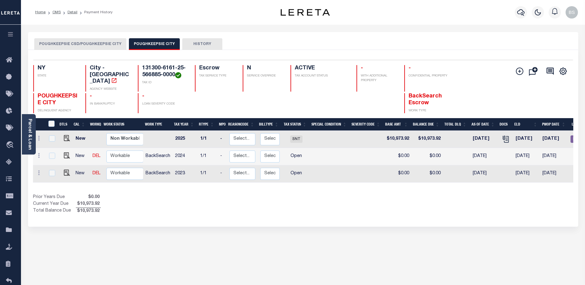
click at [26, 123] on div "Parcel & Loan" at bounding box center [29, 134] width 14 height 40
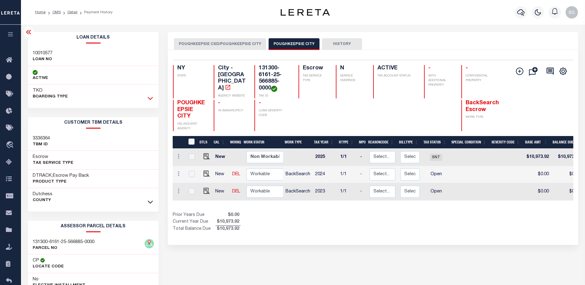
click at [152, 98] on icon at bounding box center [150, 98] width 5 height 3
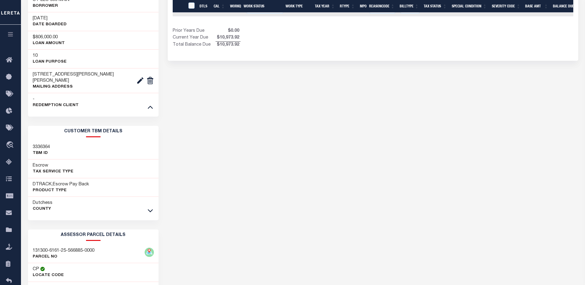
scroll to position [185, 0]
click at [147, 207] on link at bounding box center [150, 209] width 7 height 4
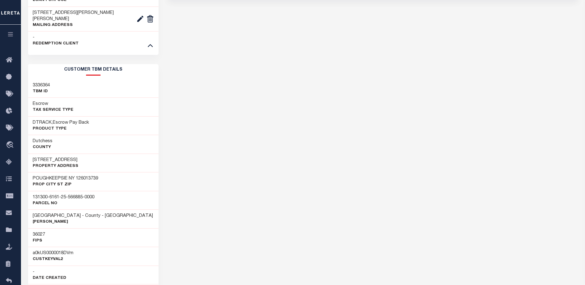
scroll to position [247, 0]
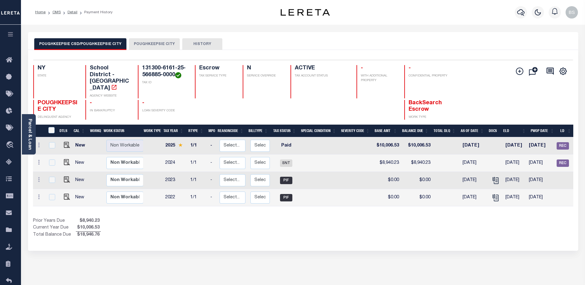
click at [149, 41] on button "POUGHKEEPSIE CITY" at bounding box center [154, 44] width 51 height 12
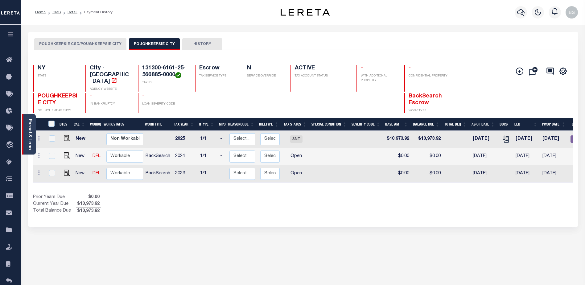
click at [29, 126] on link "Parcel & Loan" at bounding box center [29, 134] width 4 height 31
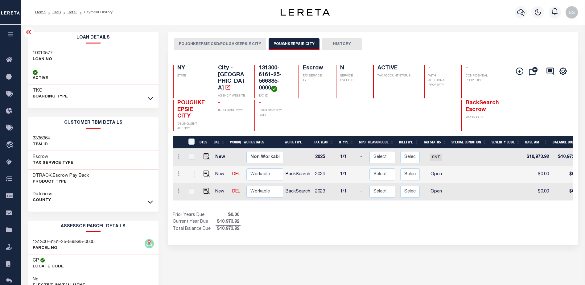
click at [150, 95] on div at bounding box center [150, 98] width 7 height 7
click at [153, 98] on link at bounding box center [150, 98] width 7 height 4
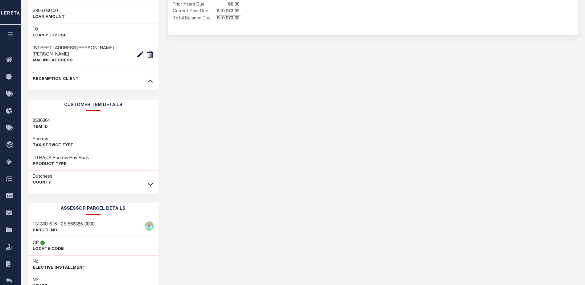
scroll to position [216, 0]
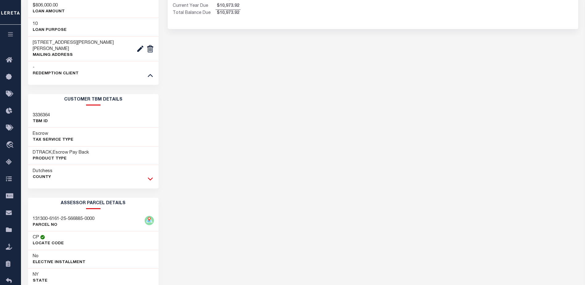
click at [151, 178] on icon at bounding box center [150, 179] width 5 height 3
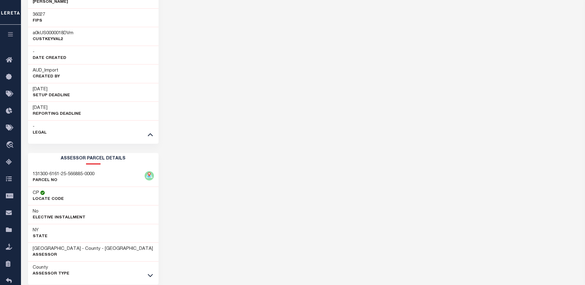
scroll to position [488, 0]
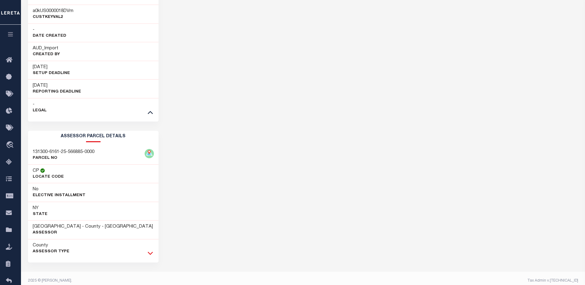
click at [150, 250] on icon at bounding box center [150, 253] width 5 height 6
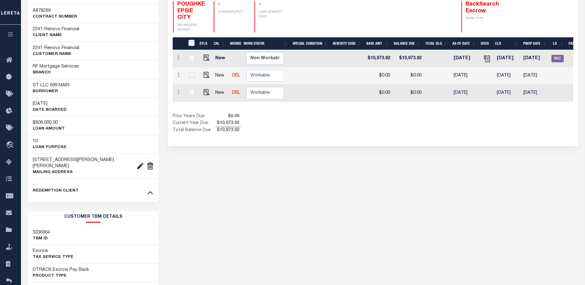
scroll to position [0, 0]
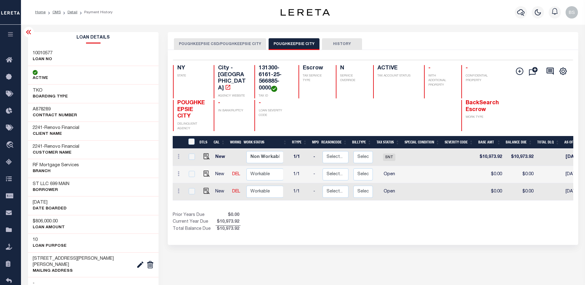
click at [28, 32] on icon at bounding box center [28, 31] width 7 height 7
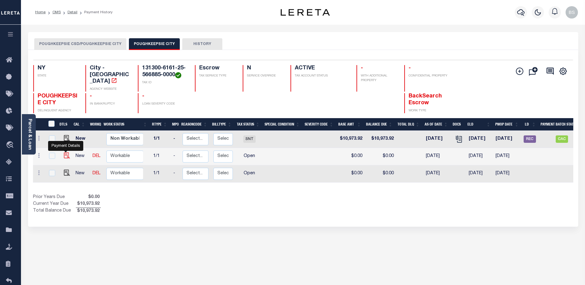
click at [64, 152] on img "" at bounding box center [67, 155] width 6 height 6
checkbox input "true"
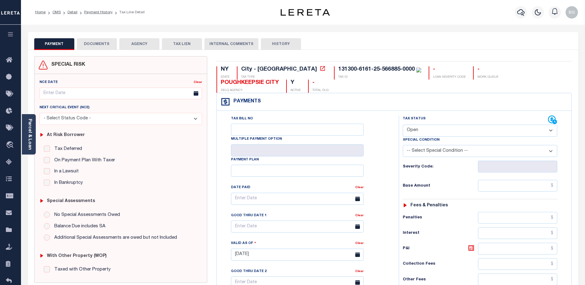
drag, startPoint x: 548, startPoint y: 132, endPoint x: 544, endPoint y: 130, distance: 4.4
click at [548, 132] on select "- Select Status Code - Open Due/Unpaid Paid Incomplete No Tax Due Internal Refu…" at bounding box center [480, 131] width 155 height 12
select select "DUE"
click at [403, 125] on select "- Select Status Code - Open Due/Unpaid Paid Incomplete No Tax Due Internal Refu…" at bounding box center [480, 131] width 155 height 12
type input "[DATE]"
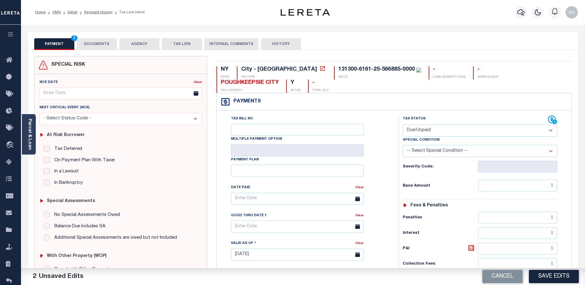
click at [553, 150] on select "-- Select Special Condition -- 3RD PARTY TAX LIEN AGENCY TAX LIEN (A.K.A Inside…" at bounding box center [480, 151] width 155 height 12
select select "17"
click at [403, 146] on select "-- Select Special Condition -- 3RD PARTY TAX LIEN AGENCY TAX LIEN (A.K.A Inside…" at bounding box center [480, 151] width 155 height 12
click at [518, 186] on input "text" at bounding box center [517, 186] width 79 height 12
type input "$10,509.59"
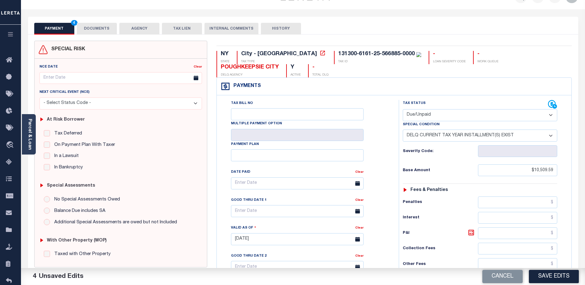
scroll to position [31, 0]
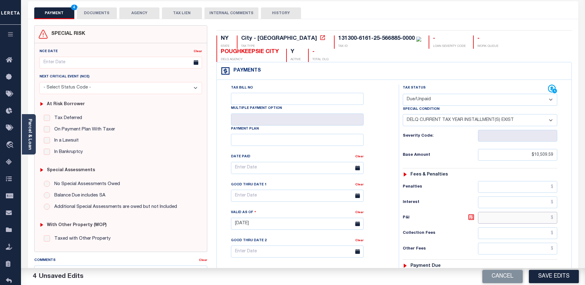
click at [500, 218] on input "text" at bounding box center [517, 218] width 79 height 12
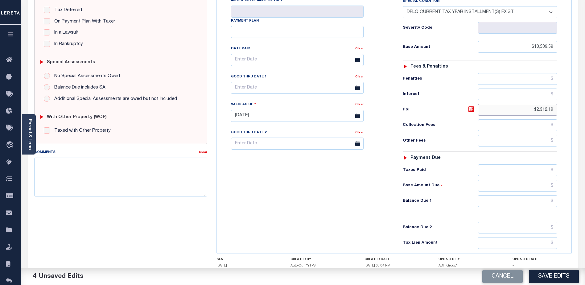
scroll to position [154, 0]
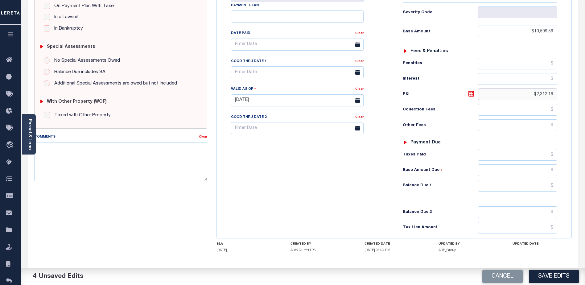
type input "$2,312.19"
click at [509, 186] on input "text" at bounding box center [517, 186] width 79 height 12
type input "$12,821.78"
click at [74, 155] on textarea "Comments" at bounding box center [120, 161] width 173 height 39
click at [56, 147] on textarea "CAS-" at bounding box center [120, 161] width 173 height 39
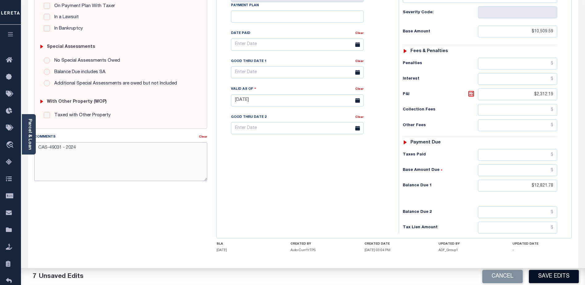
type textarea "CAS-49031 - 2024"
click at [548, 277] on button "Save Edits" at bounding box center [554, 276] width 50 height 13
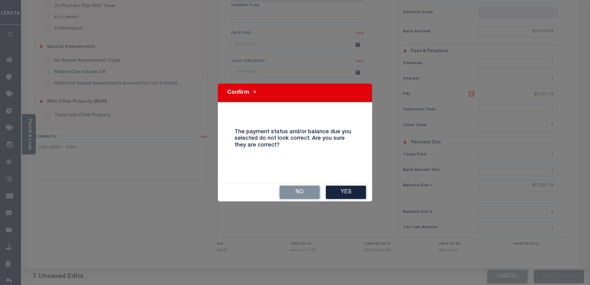
click at [338, 190] on button "Yes" at bounding box center [346, 192] width 40 height 13
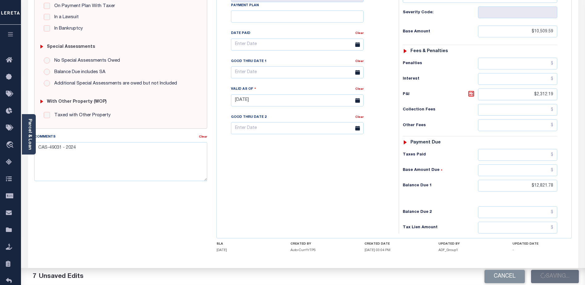
checkbox input "false"
type input "$10,509.59"
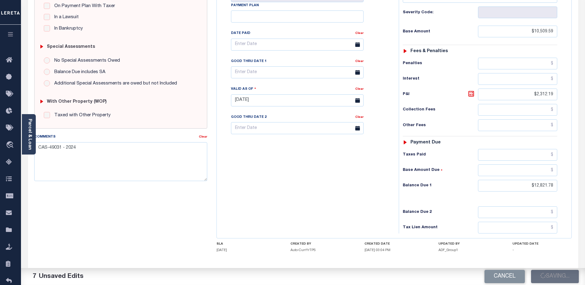
type input "$2,312.19"
type input "$12,821.78"
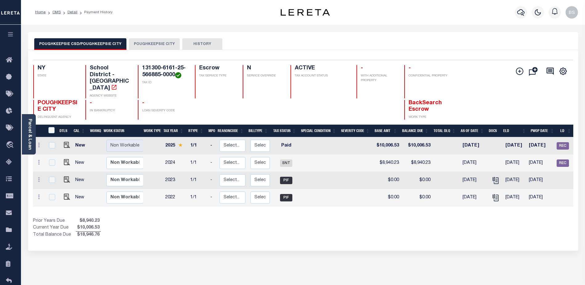
click at [147, 39] on button "POUGHKEEPSIE CITY" at bounding box center [154, 44] width 51 height 12
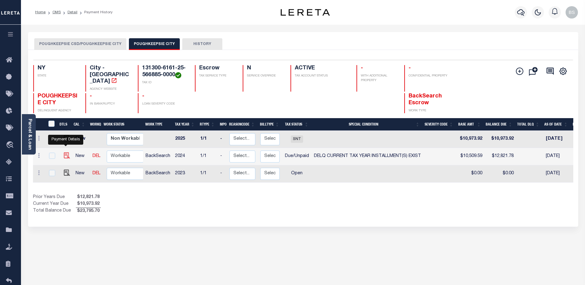
click at [66, 152] on img "" at bounding box center [67, 155] width 6 height 6
checkbox input "true"
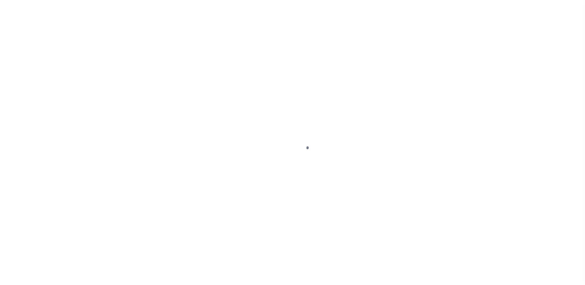
select select "DUE"
select select "17"
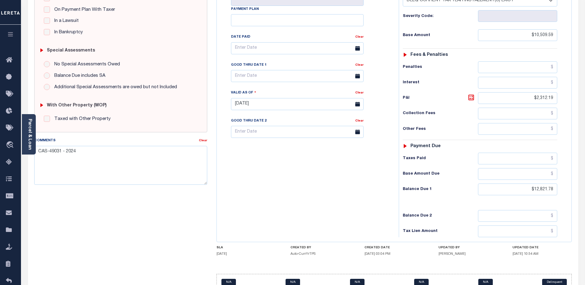
scroll to position [182, 0]
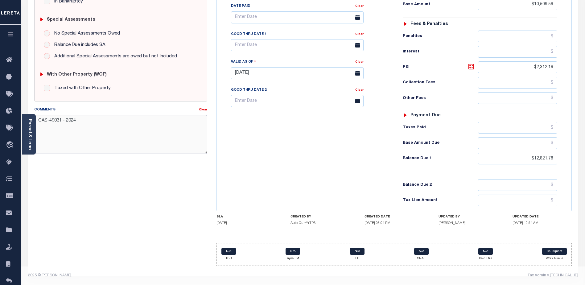
click at [86, 123] on textarea "CAS-49031 - 2024" at bounding box center [120, 134] width 173 height 39
click at [57, 128] on textarea "CAS-49031 - 2024 Annual Taxes Delq Base $10509.59" at bounding box center [120, 134] width 173 height 39
click at [84, 129] on textarea "CAS-49031 - 2024 Annual Taxes Delq Base $10,509.59" at bounding box center [120, 134] width 173 height 39
type textarea "CAS-49031 - 2024 Annual Taxes Delq Base $10,509.59 P&I $2,312.19 - lender liabi…"
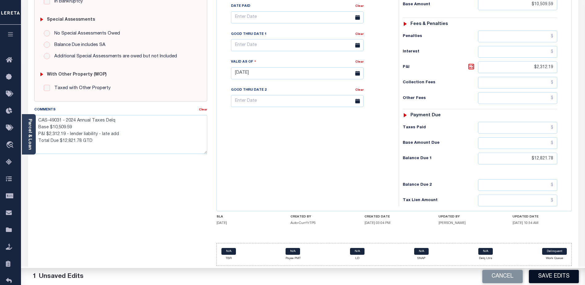
click at [543, 274] on button "Save Edits" at bounding box center [554, 276] width 50 height 13
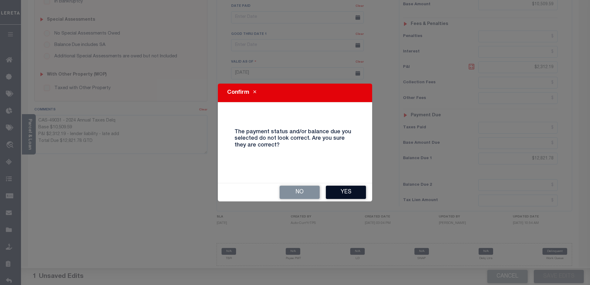
click at [336, 189] on button "Yes" at bounding box center [346, 192] width 40 height 13
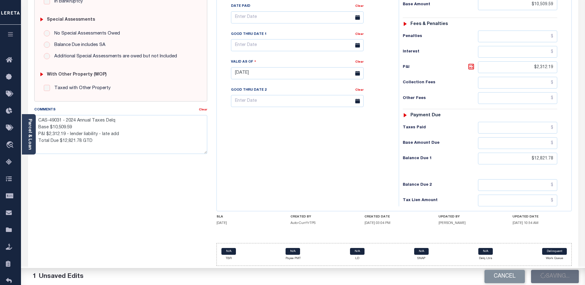
checkbox input "false"
type textarea "CAS-49031 - 2024 Annual Taxes Delq Base $10,509.59 P&I $2,312.19 - lender liabi…"
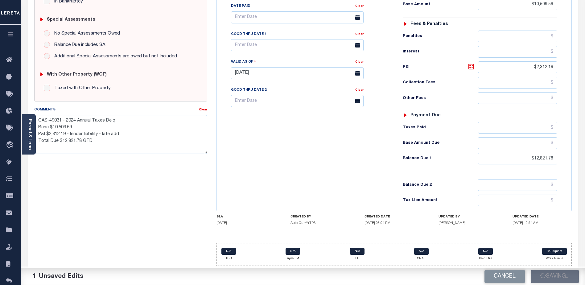
type input "$10,509.59"
type input "$2,312.19"
type input "$12,821.78"
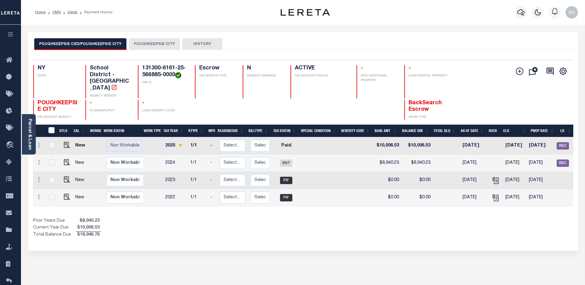
click at [147, 42] on button "POUGHKEEPSIE CITY" at bounding box center [154, 44] width 51 height 12
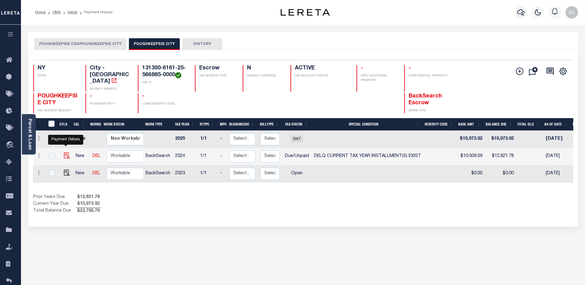
click at [68, 152] on img "" at bounding box center [67, 155] width 6 height 6
checkbox input "true"
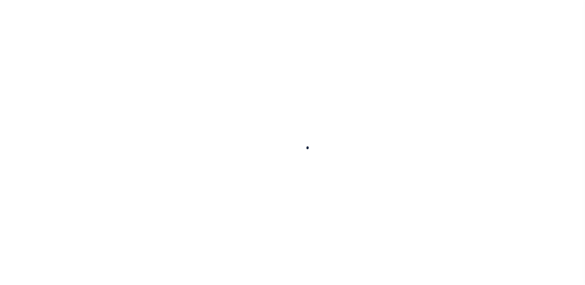
checkbox input "false"
type textarea "CAS-49031 - 2024 Annual Taxes Delq Base $10,509.59 P&I $2,312.19 - lender liabi…"
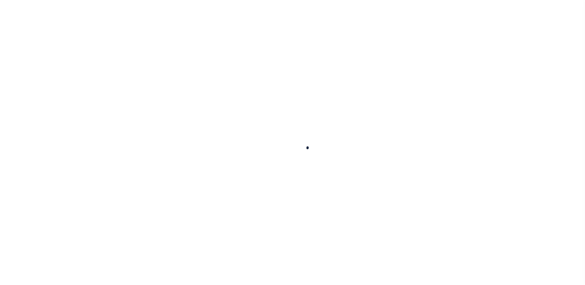
type input "[DATE]"
select select "DUE"
select select "17"
type input "$10,509.59"
type input "$2,312.19"
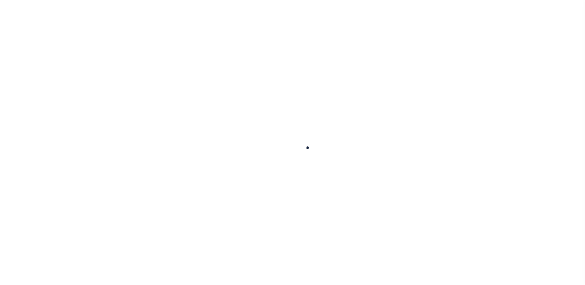
type input "$12,821.78"
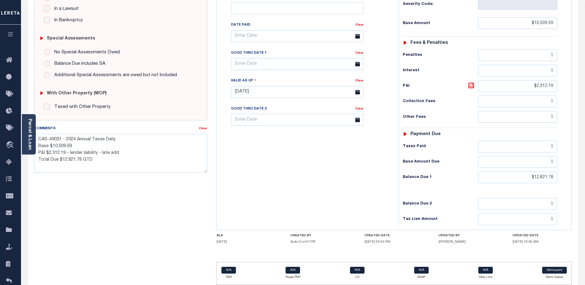
scroll to position [182, 0]
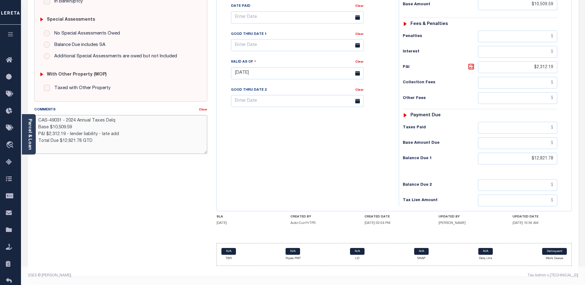
click at [106, 142] on textarea "CAS-49031 - 2024 Annual Taxes Delq Base $10,509.59 P&I $2,312.19 - lender liabi…" at bounding box center [120, 134] width 173 height 39
click at [130, 146] on textarea "CAS-49031 - 2024 Annual Taxes Delq Base $10,509.59 P&I $2,312.19 - lender liabi…" at bounding box center [120, 134] width 173 height 39
type textarea "CAS-49031 - 2024 Annual Taxes Delq Base $10,509.59 P&I $2,312.19 - lender liabi…"
click at [322, 169] on div "Tax Bill No Multiple Payment Option Payment Plan Clear" at bounding box center [306, 70] width 176 height 272
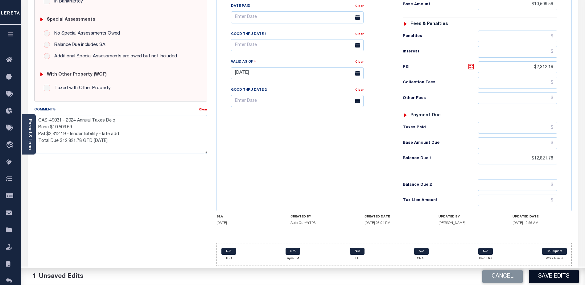
click at [565, 274] on button "Save Edits" at bounding box center [554, 276] width 50 height 13
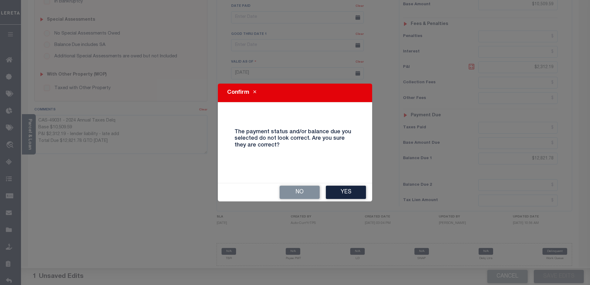
click at [359, 195] on button "Yes" at bounding box center [346, 192] width 40 height 13
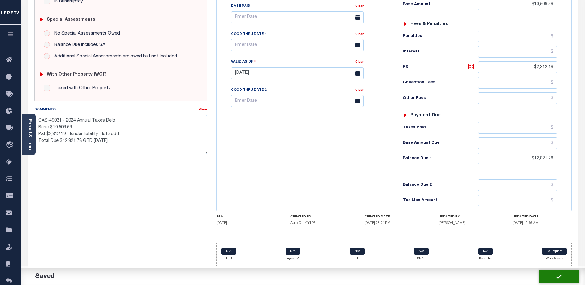
checkbox input "false"
type textarea "CAS-49031 - 2024 Annual Taxes Delq Base $10,509.59 P&I $2,312.19 - lender liabi…"
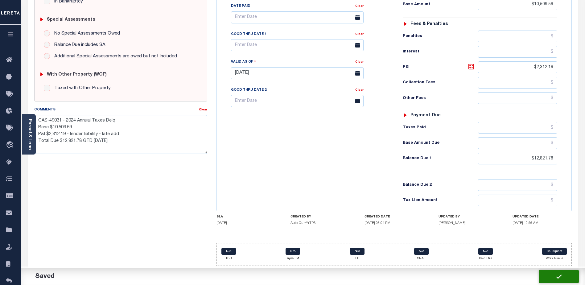
type input "$10,509.59"
type input "$2,312.19"
type input "$12,821.78"
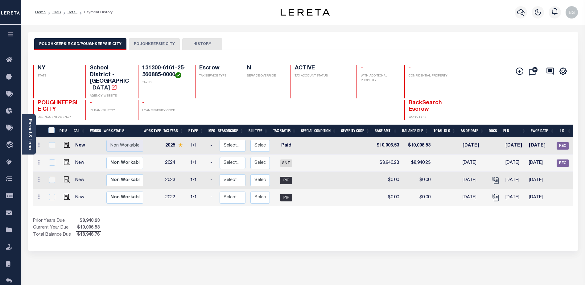
click at [138, 44] on button "POUGHKEEPSIE CITY" at bounding box center [154, 44] width 51 height 12
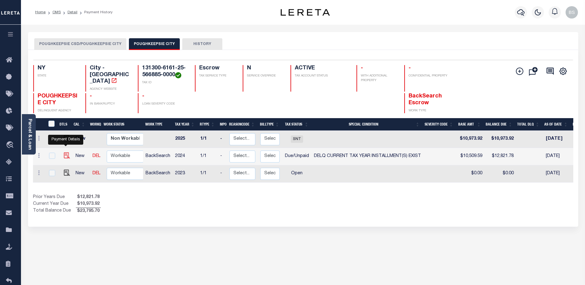
click at [64, 152] on img "" at bounding box center [67, 155] width 6 height 6
checkbox input "true"
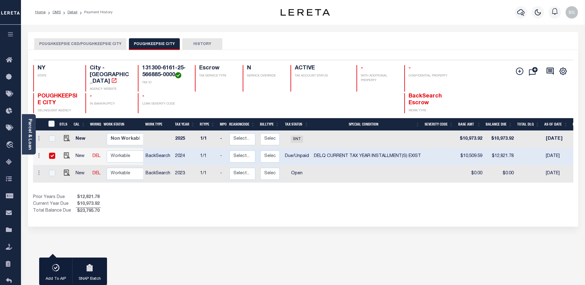
click at [27, 118] on div "Parcel & Loan" at bounding box center [29, 134] width 14 height 40
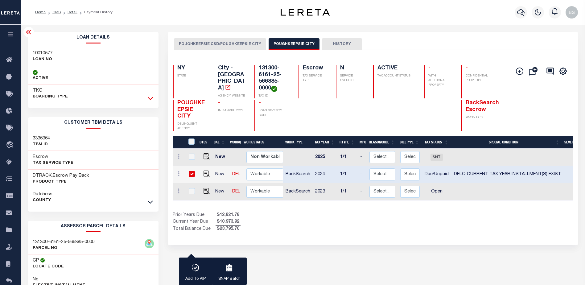
click at [151, 95] on icon at bounding box center [150, 98] width 5 height 6
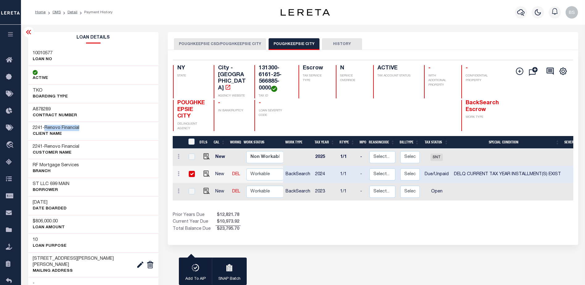
drag, startPoint x: 50, startPoint y: 127, endPoint x: 93, endPoint y: 125, distance: 42.9
click at [93, 125] on div "2241 - Renovo Financial CLIENT Name" at bounding box center [93, 131] width 131 height 19
copy span "Renovo Financial"
click at [11, 60] on icon at bounding box center [11, 60] width 10 height 8
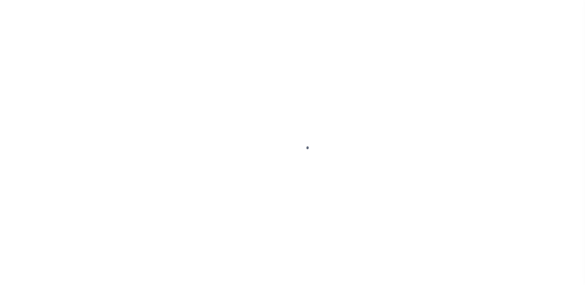
select select "DUE"
select select "17"
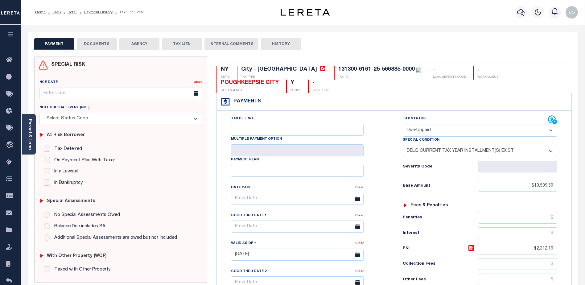
click at [108, 40] on button "DOCUMENTS" at bounding box center [97, 44] width 40 height 12
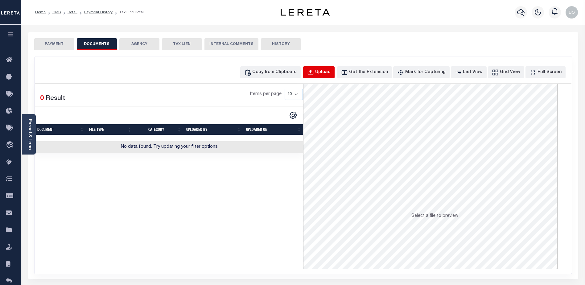
click at [330, 70] on div "Upload" at bounding box center [322, 72] width 15 height 7
select select "POP"
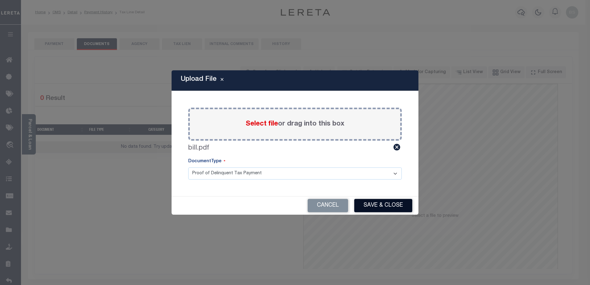
click at [379, 201] on button "Save & Close" at bounding box center [383, 205] width 58 height 13
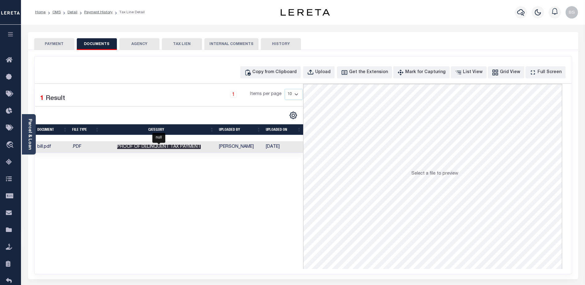
click at [169, 148] on span "Proof of Delinquent Tax Payment" at bounding box center [159, 147] width 84 height 4
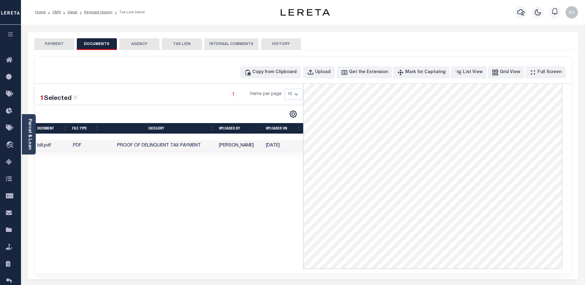
scroll to position [56, 0]
click at [46, 47] on button "PAYMENT" at bounding box center [54, 44] width 40 height 12
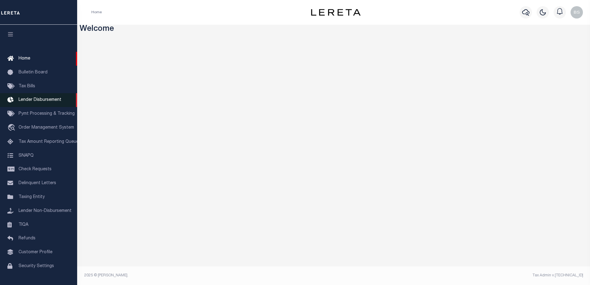
click at [30, 101] on span "Lender Disbursement" at bounding box center [40, 100] width 43 height 4
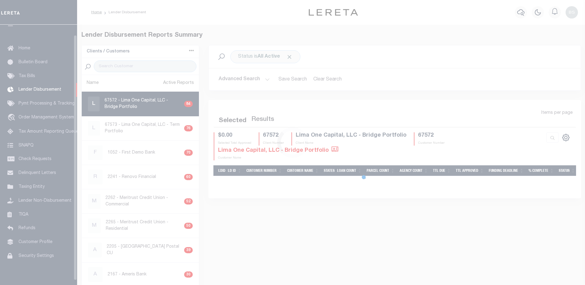
scroll to position [11, 0]
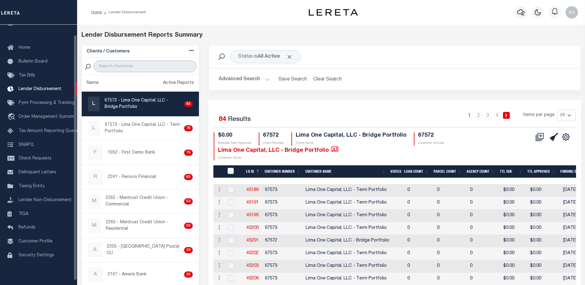
click at [130, 64] on input "search" at bounding box center [145, 66] width 103 height 12
paste input "Renovo Financial"
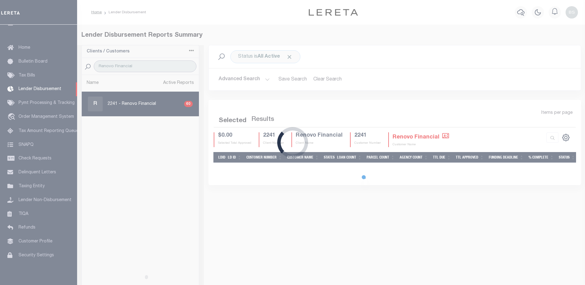
type input "Renovo Financial"
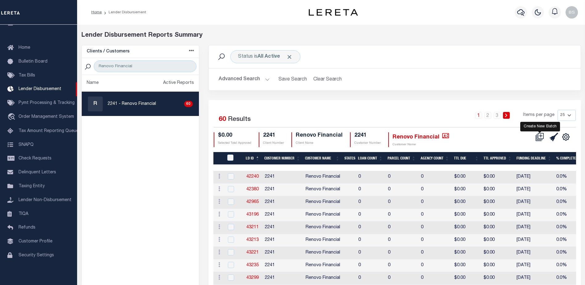
click at [538, 135] on icon at bounding box center [539, 137] width 9 height 9
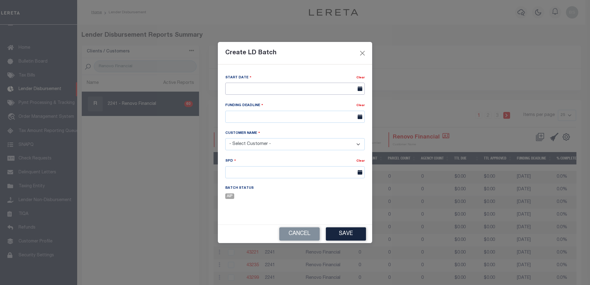
click at [259, 86] on input "text" at bounding box center [294, 89] width 139 height 12
click at [261, 134] on span "7" at bounding box center [259, 135] width 12 height 12
type input "[DATE]"
click at [268, 115] on input "text" at bounding box center [294, 117] width 139 height 12
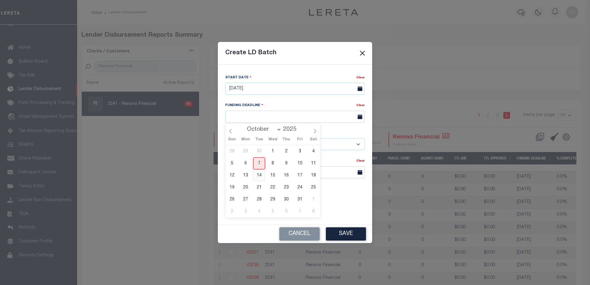
click at [258, 173] on span "14" at bounding box center [259, 175] width 12 height 12
type input "[DATE]"
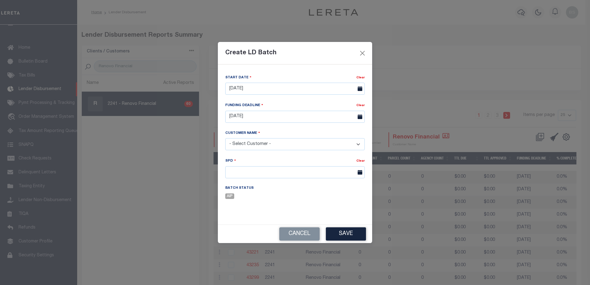
click at [304, 148] on select "- Select Customer - Accumatch - Refunds All In Credit Union Amarillo National B…" at bounding box center [294, 144] width 139 height 12
select select "2241"
click at [225, 138] on select "- Select Customer - Accumatch - Refunds All In Credit Union Amarillo National B…" at bounding box center [294, 144] width 139 height 12
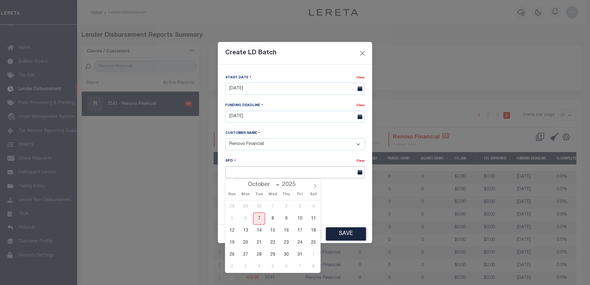
click at [254, 172] on input "text" at bounding box center [294, 172] width 139 height 12
click at [257, 232] on span "14" at bounding box center [259, 231] width 12 height 12
type input "[DATE]"
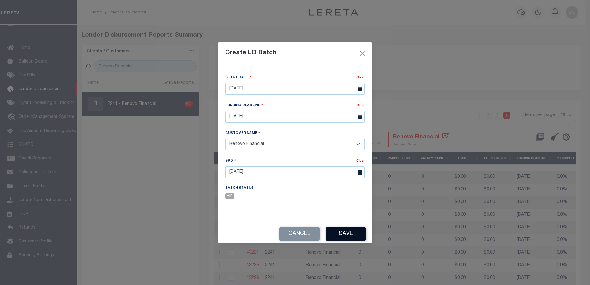
click at [331, 236] on button "Save" at bounding box center [346, 233] width 40 height 13
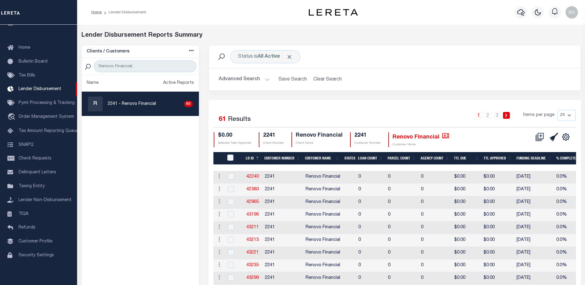
drag, startPoint x: 568, startPoint y: 116, endPoint x: 566, endPoint y: 120, distance: 4.9
click at [568, 116] on select "25 50 100 200" at bounding box center [567, 115] width 18 height 11
select select "200"
click at [558, 110] on select "25 50 100 200" at bounding box center [567, 115] width 18 height 11
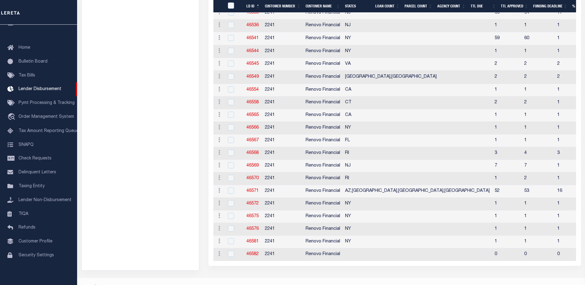
scroll to position [690, 0]
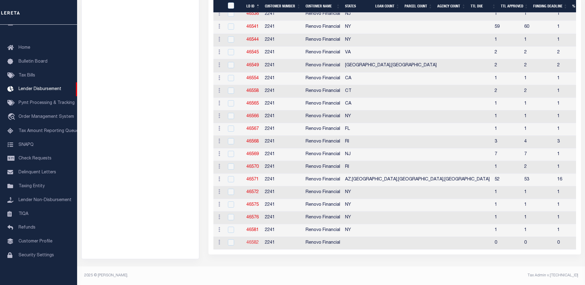
click at [256, 243] on link "46582" at bounding box center [252, 243] width 12 height 4
checkbox input "true"
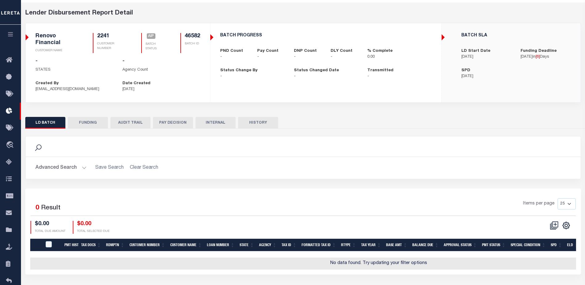
scroll to position [42, 0]
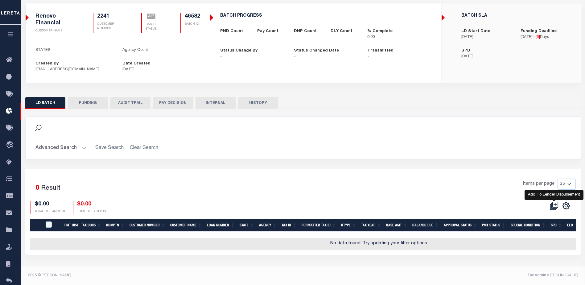
click at [554, 205] on icon at bounding box center [555, 204] width 3 height 3
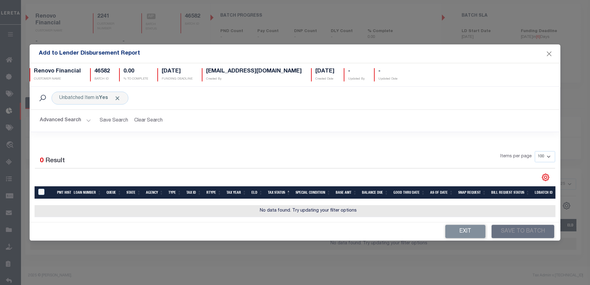
click at [87, 118] on button "Advanced Search" at bounding box center [65, 121] width 51 height 12
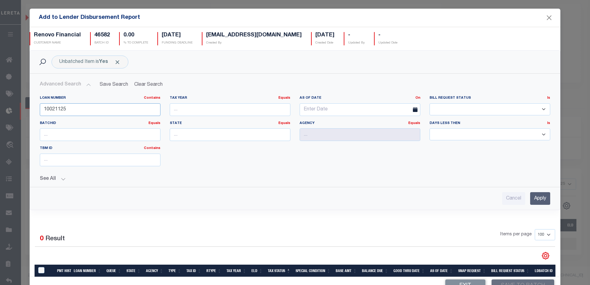
click at [93, 112] on input "10021125" at bounding box center [100, 109] width 121 height 13
type input "1"
type input "10010577"
click at [530, 196] on input "Apply" at bounding box center [540, 198] width 20 height 13
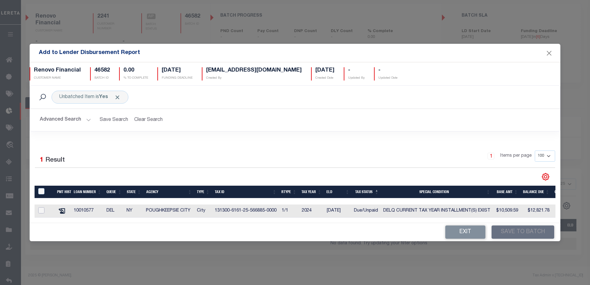
click at [40, 207] on input "checkbox" at bounding box center [41, 210] width 6 height 6
checkbox input "true"
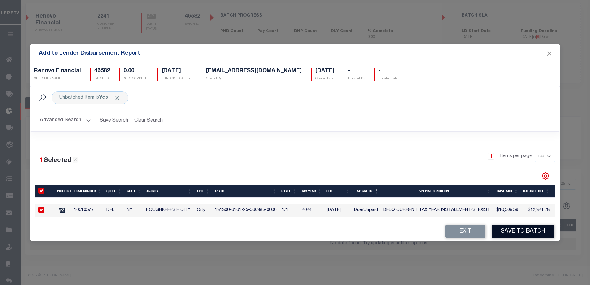
click at [533, 236] on button "Save to Batch" at bounding box center [522, 231] width 63 height 13
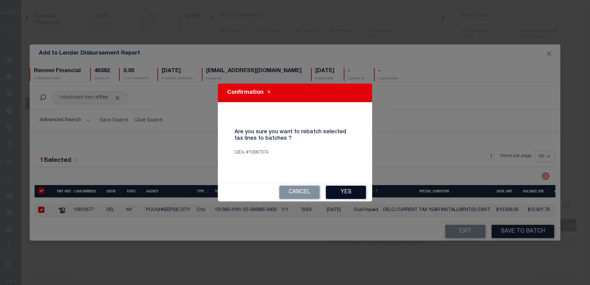
click at [351, 194] on button "Yes" at bounding box center [346, 192] width 40 height 13
